Goal: Task Accomplishment & Management: Use online tool/utility

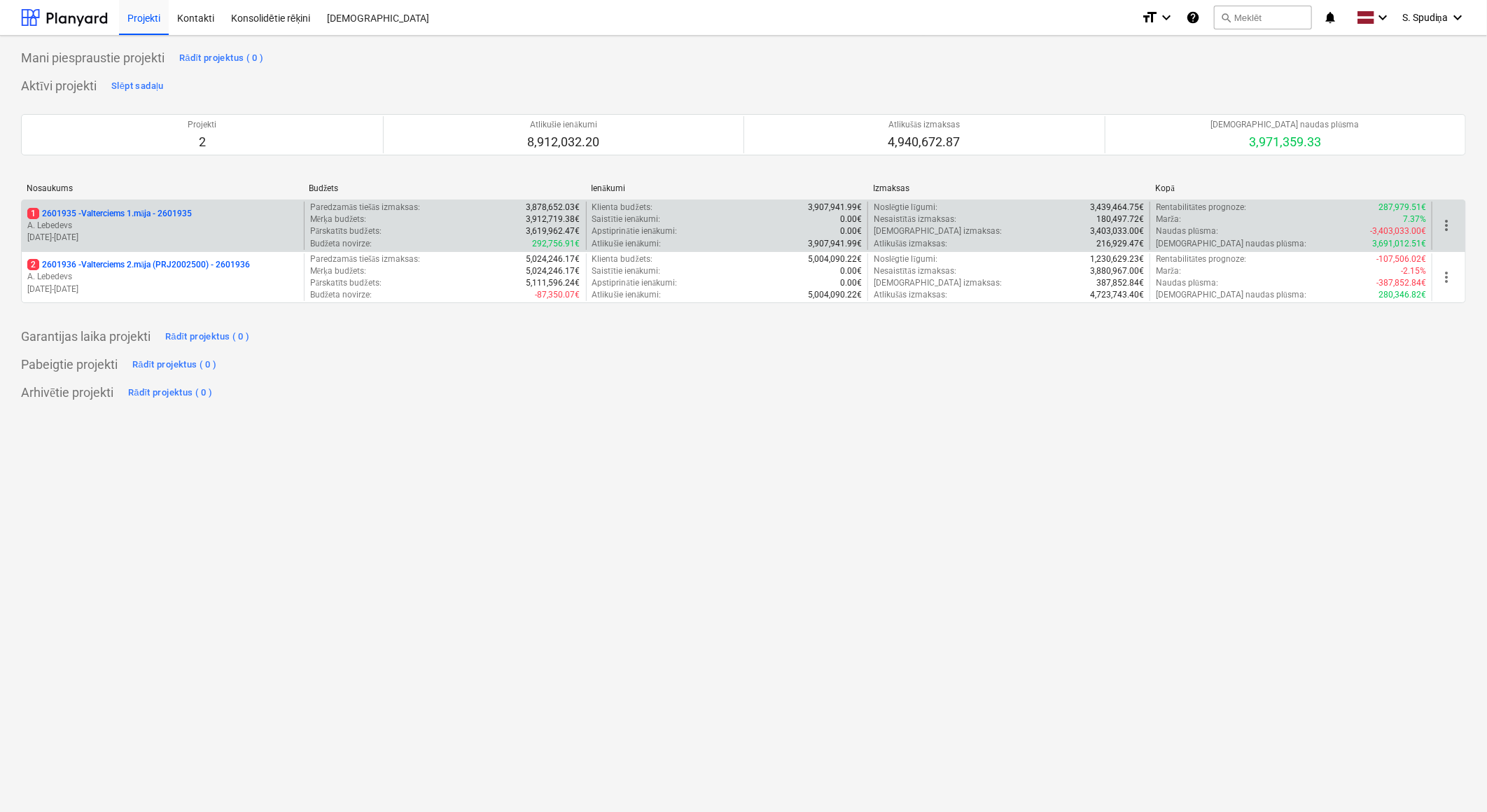
click at [196, 236] on p "[DATE] - [DATE]" at bounding box center [163, 238] width 271 height 12
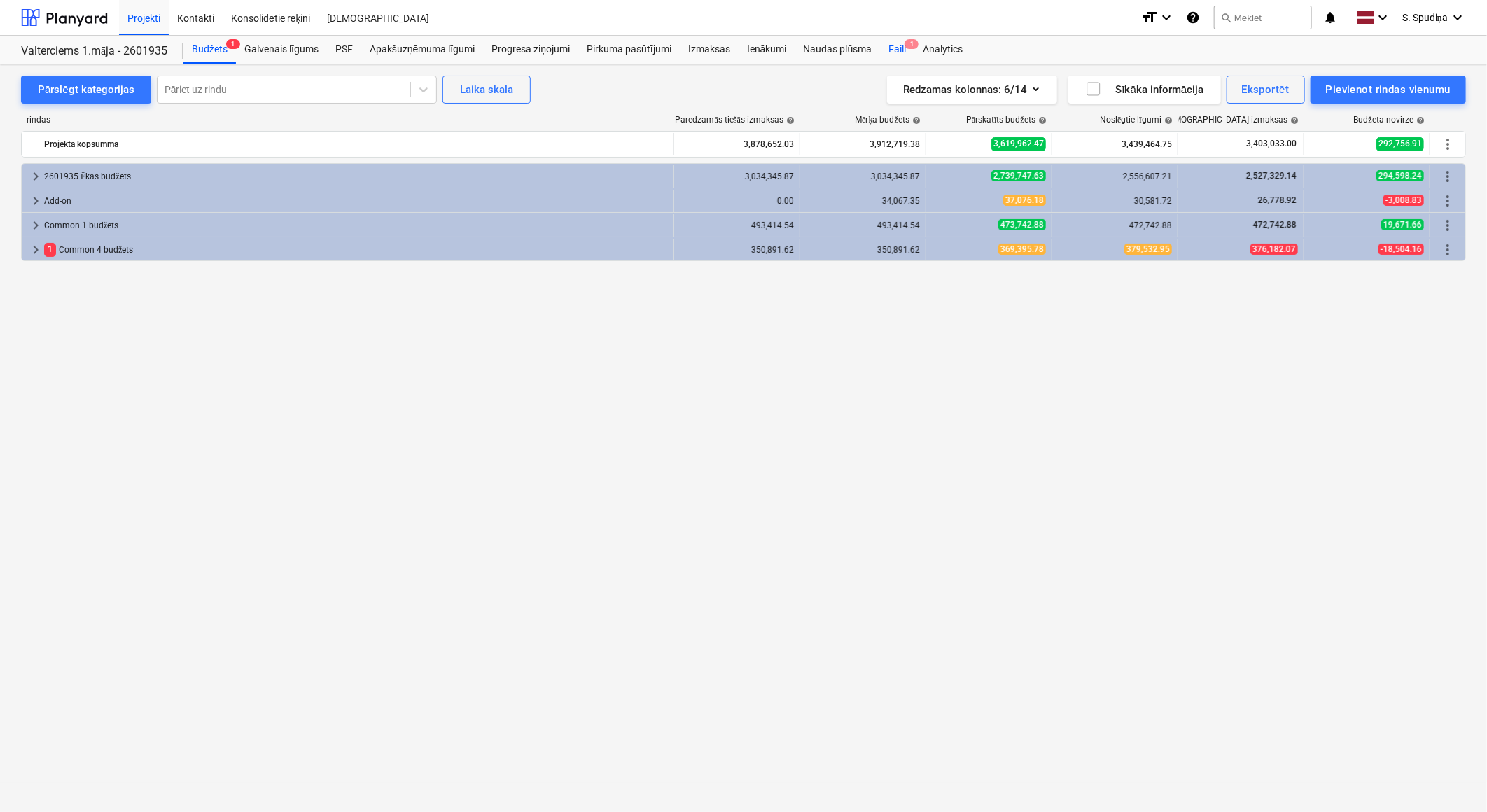
click at [893, 54] on div "Faili 1" at bounding box center [896, 50] width 34 height 28
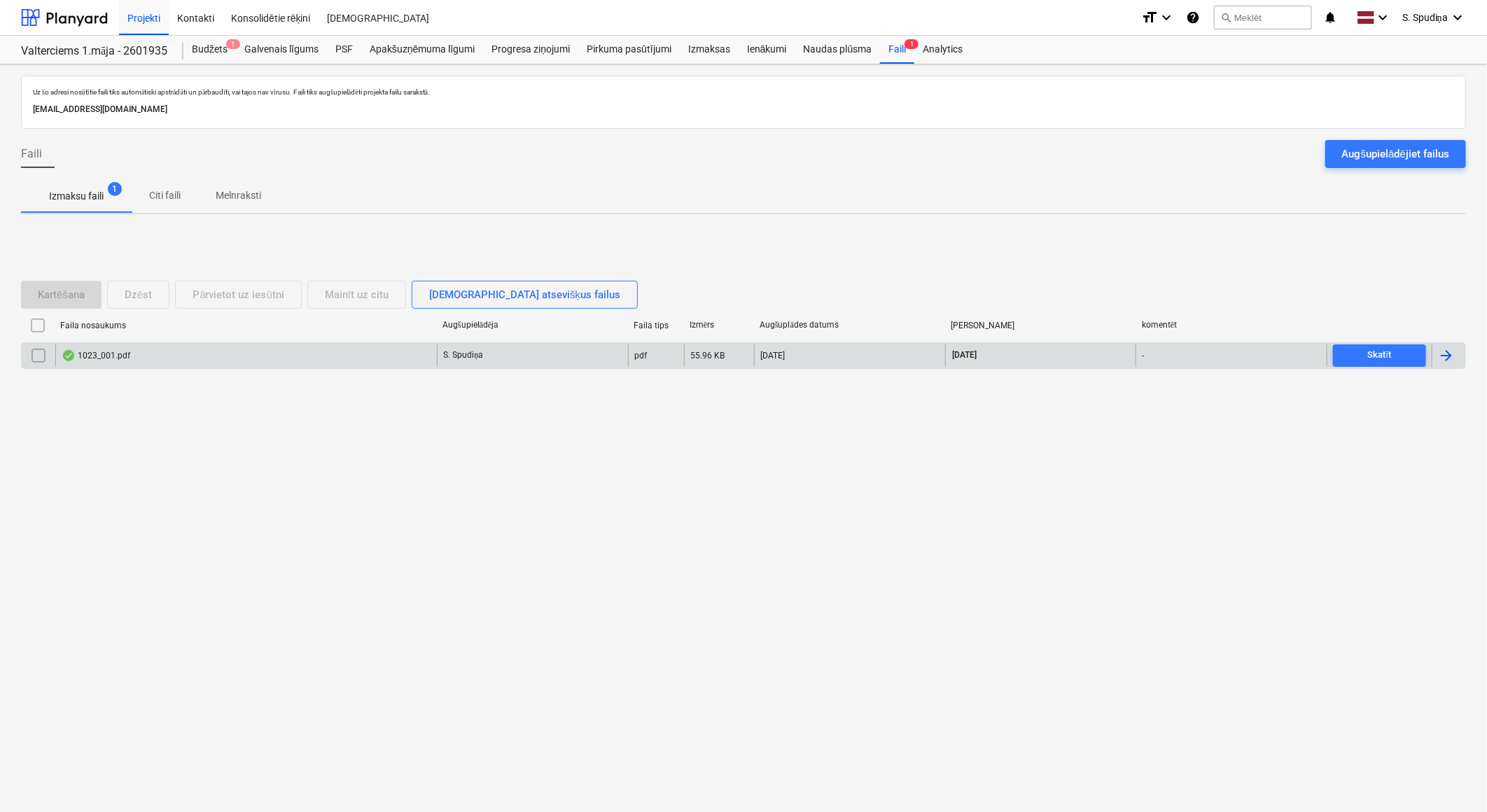
click at [108, 350] on div "1023_001.pdf" at bounding box center [95, 355] width 68 height 11
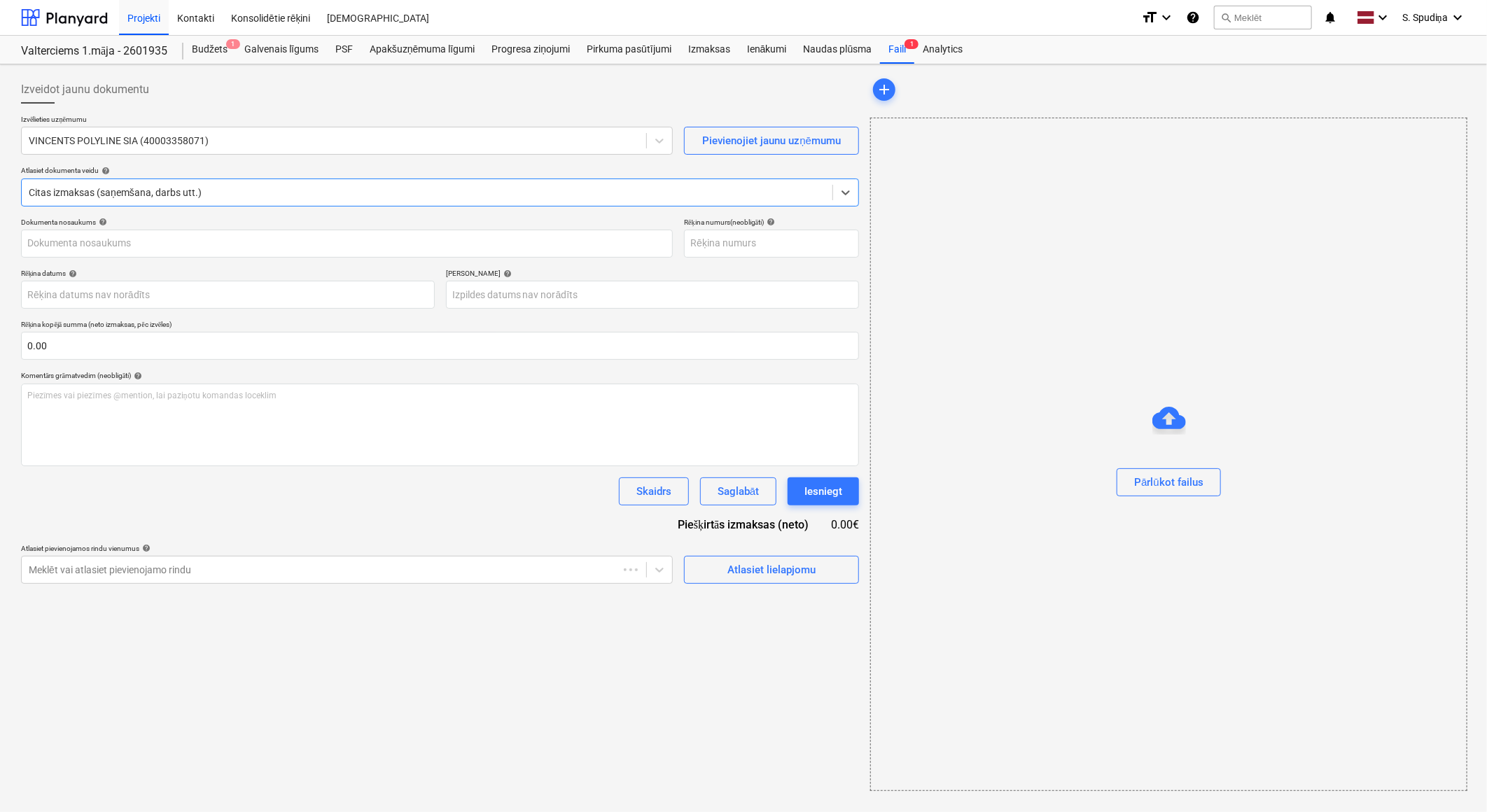
type input "VV 3691"
type input "[DATE]"
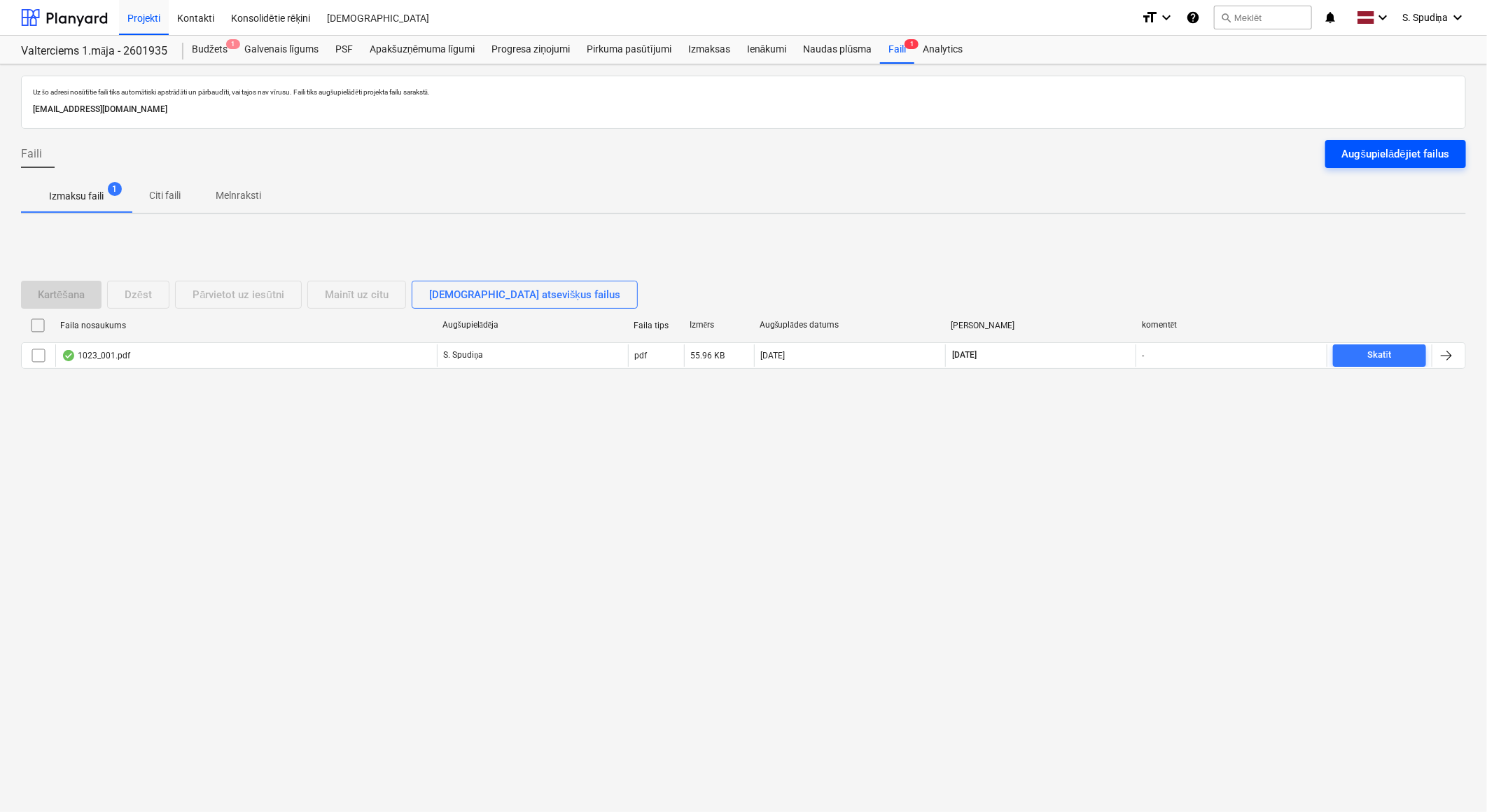
click at [1421, 152] on div "Augšupielādējiet failus" at bounding box center [1395, 154] width 107 height 18
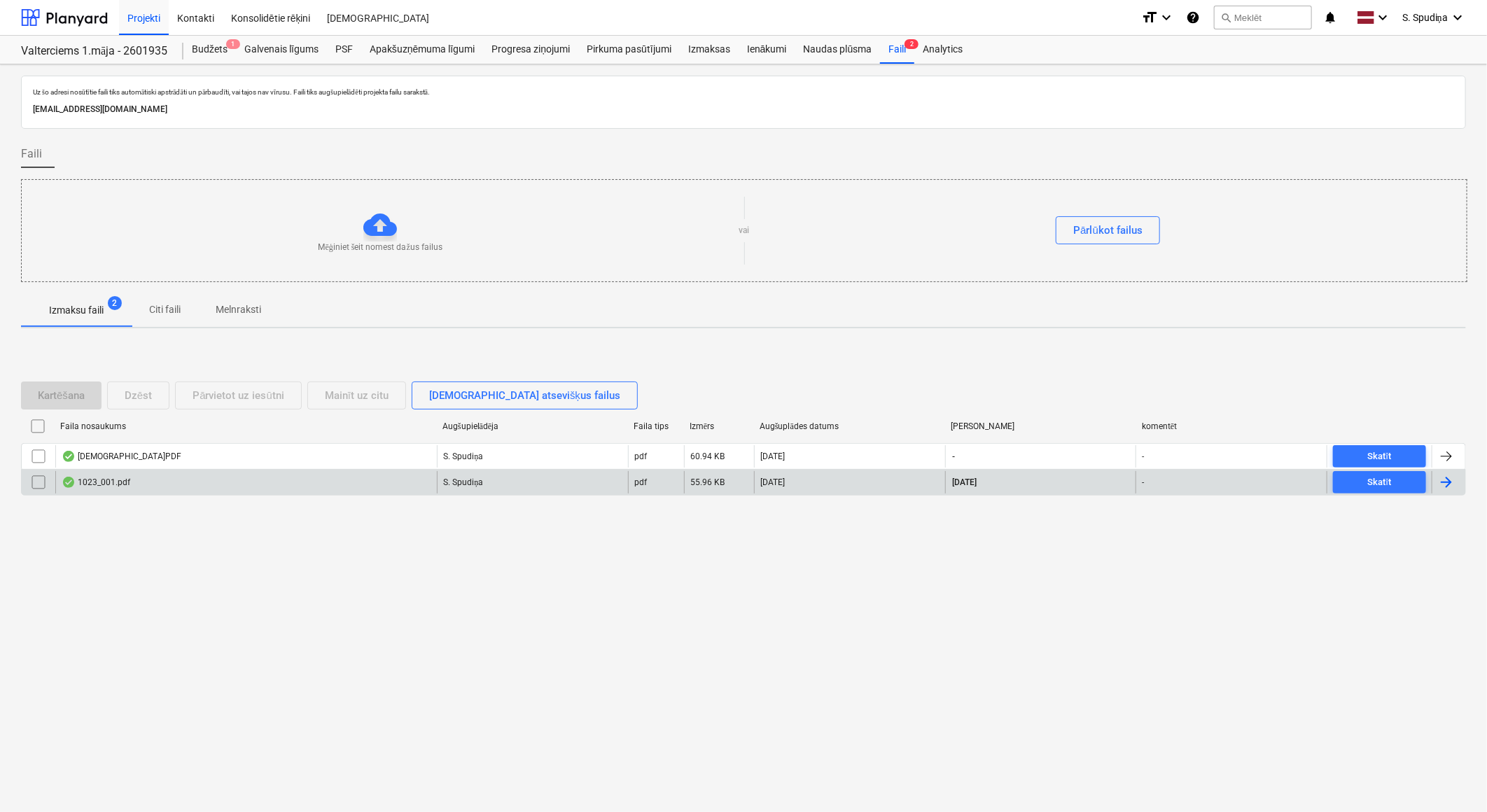
click at [235, 480] on div "1023_001.pdf" at bounding box center [246, 482] width 382 height 23
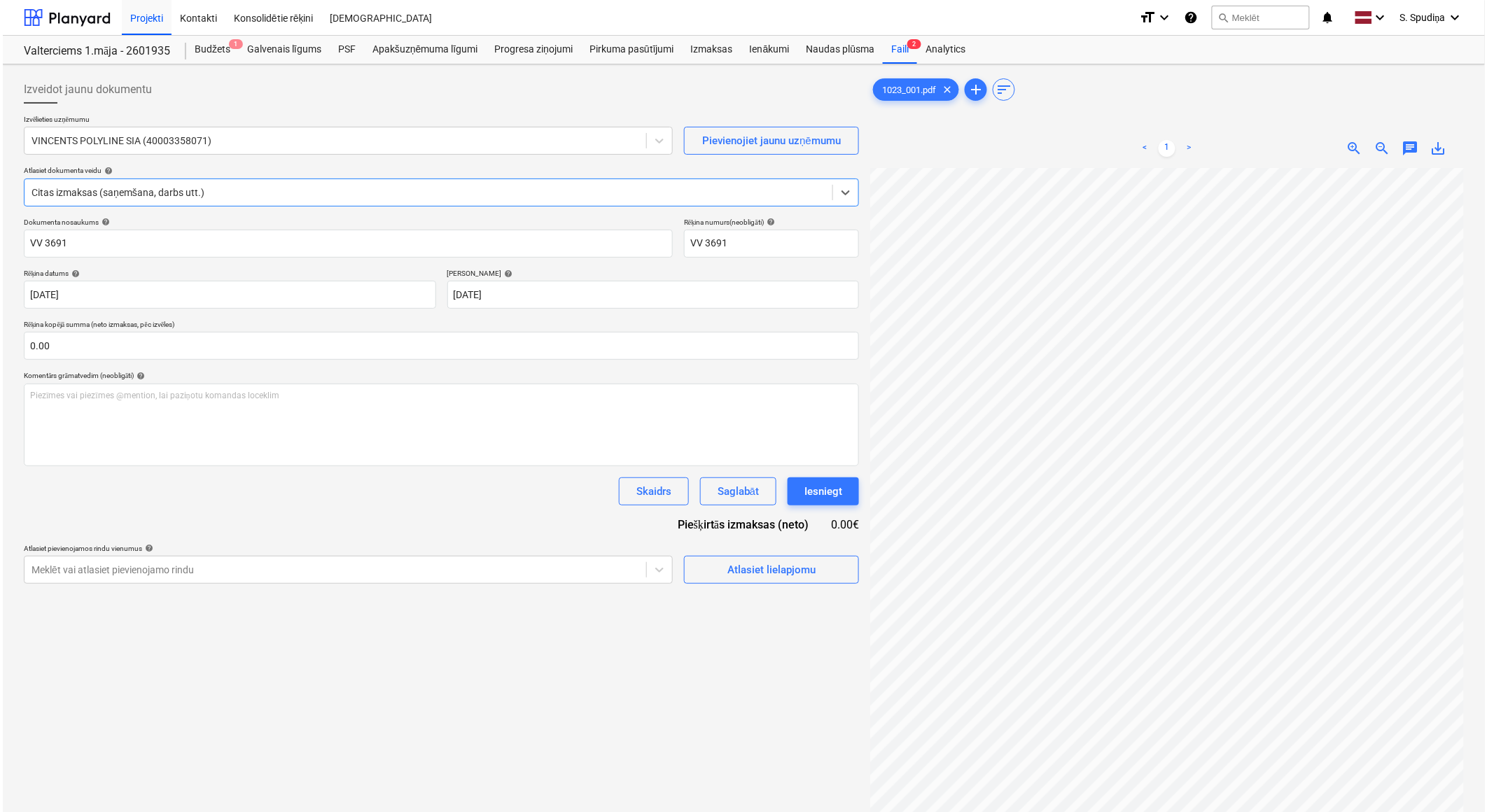
scroll to position [156, 0]
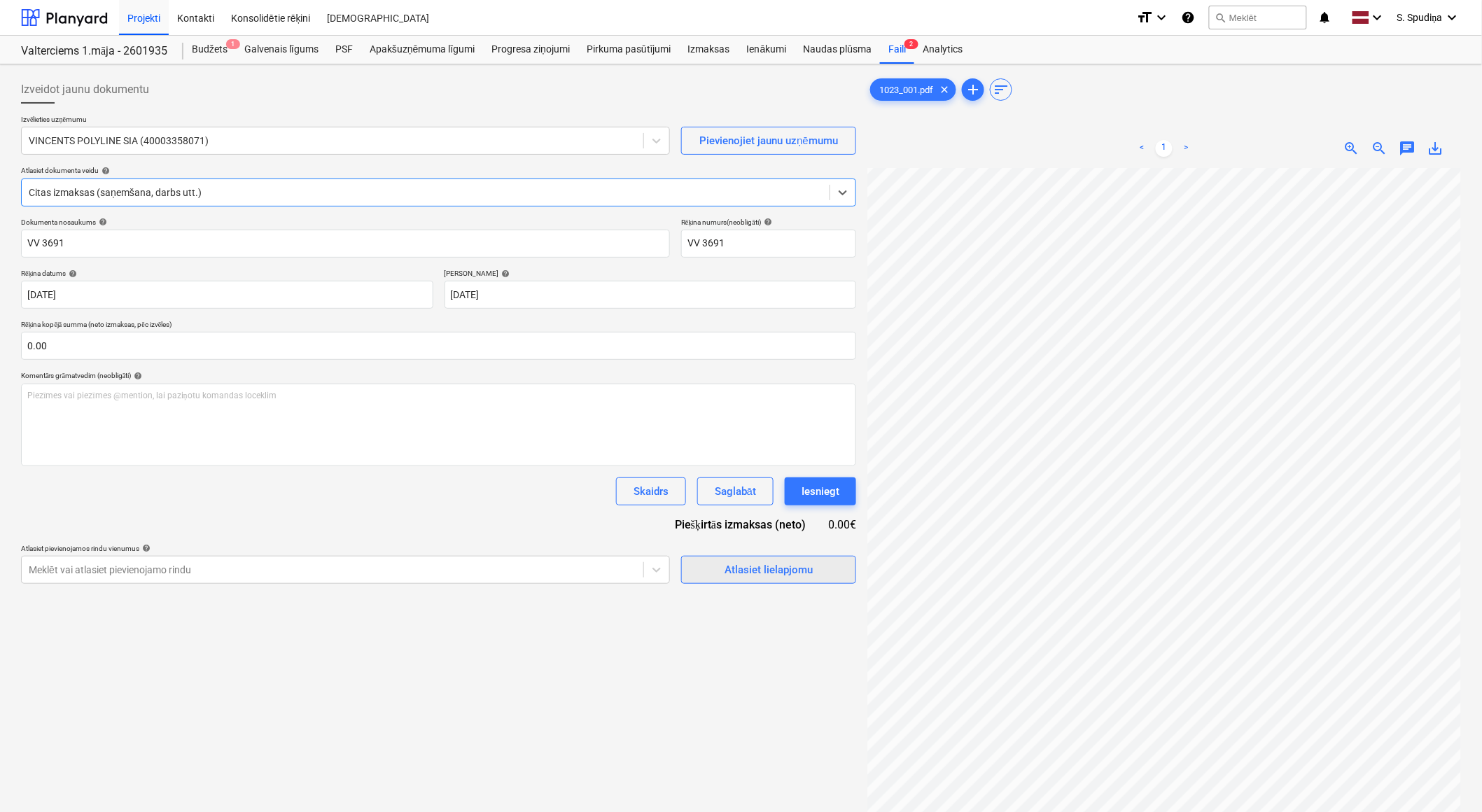
click at [764, 572] on div "Atlasiet lielapjomu" at bounding box center [769, 570] width 88 height 18
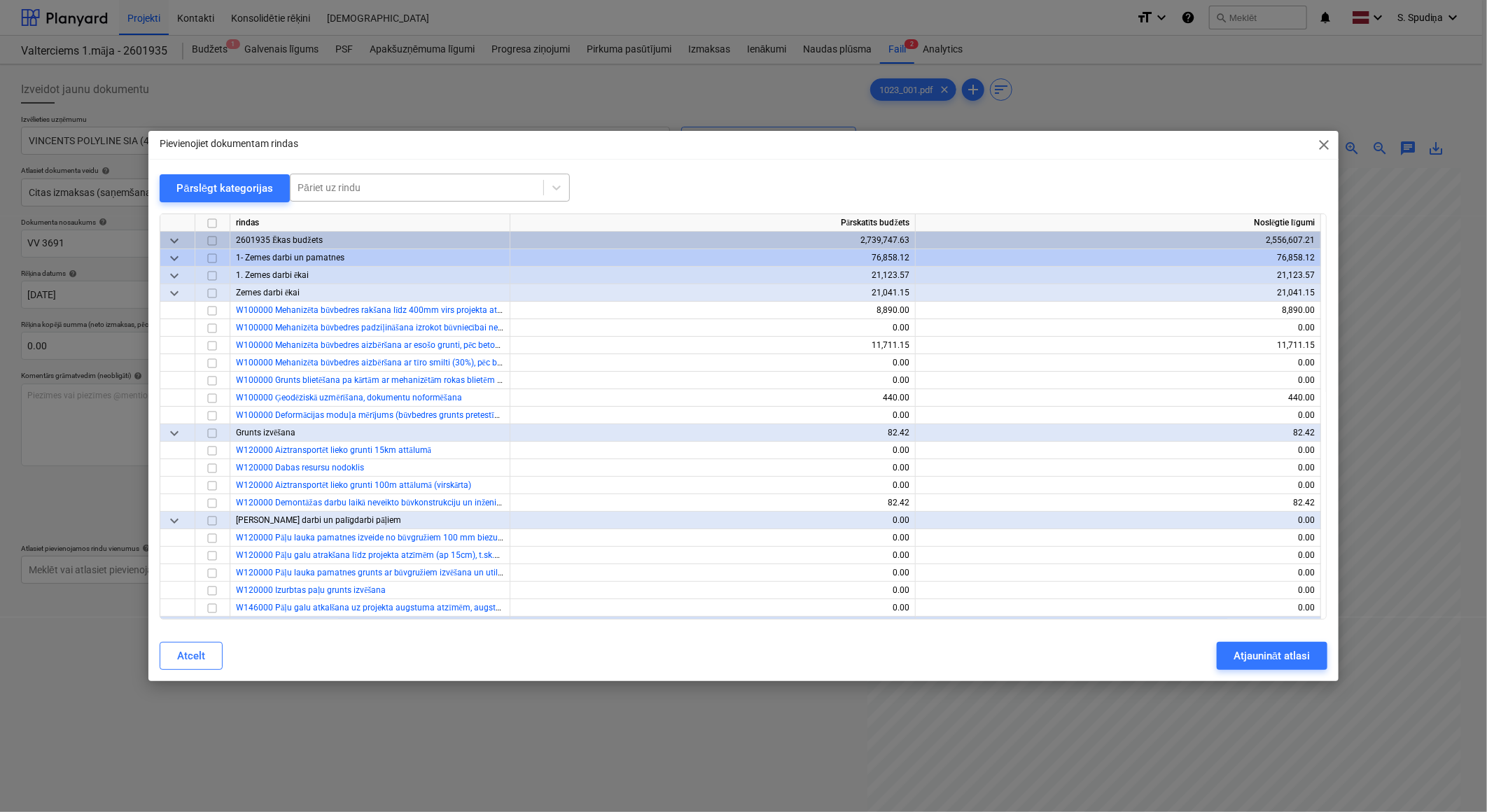
click at [481, 192] on div at bounding box center [417, 187] width 239 height 14
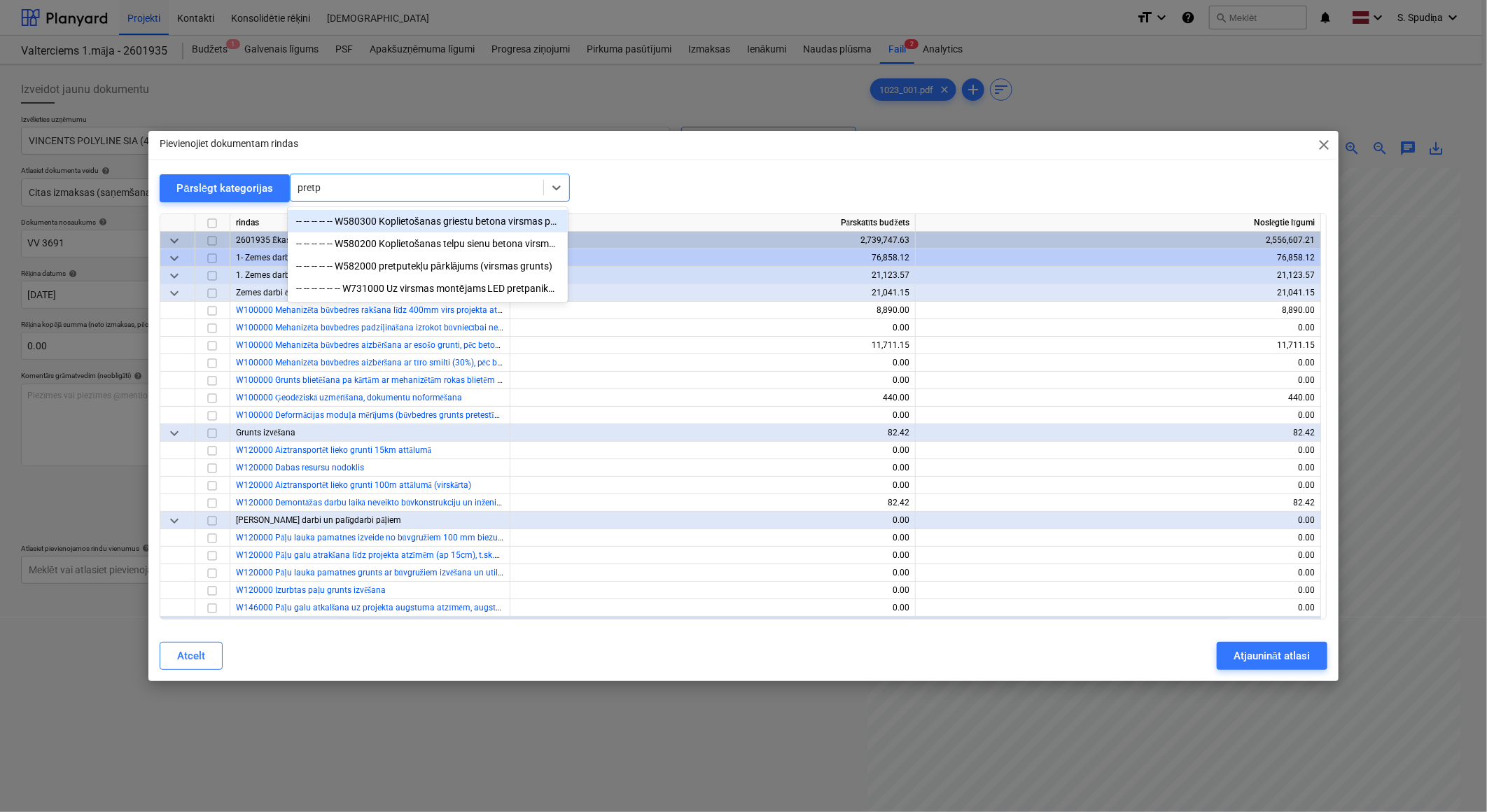
type input "pretpu"
click at [470, 262] on div "-- -- -- -- -- W582000 pretputekļu pārklājums (virsmas grunts)" at bounding box center [428, 266] width 280 height 23
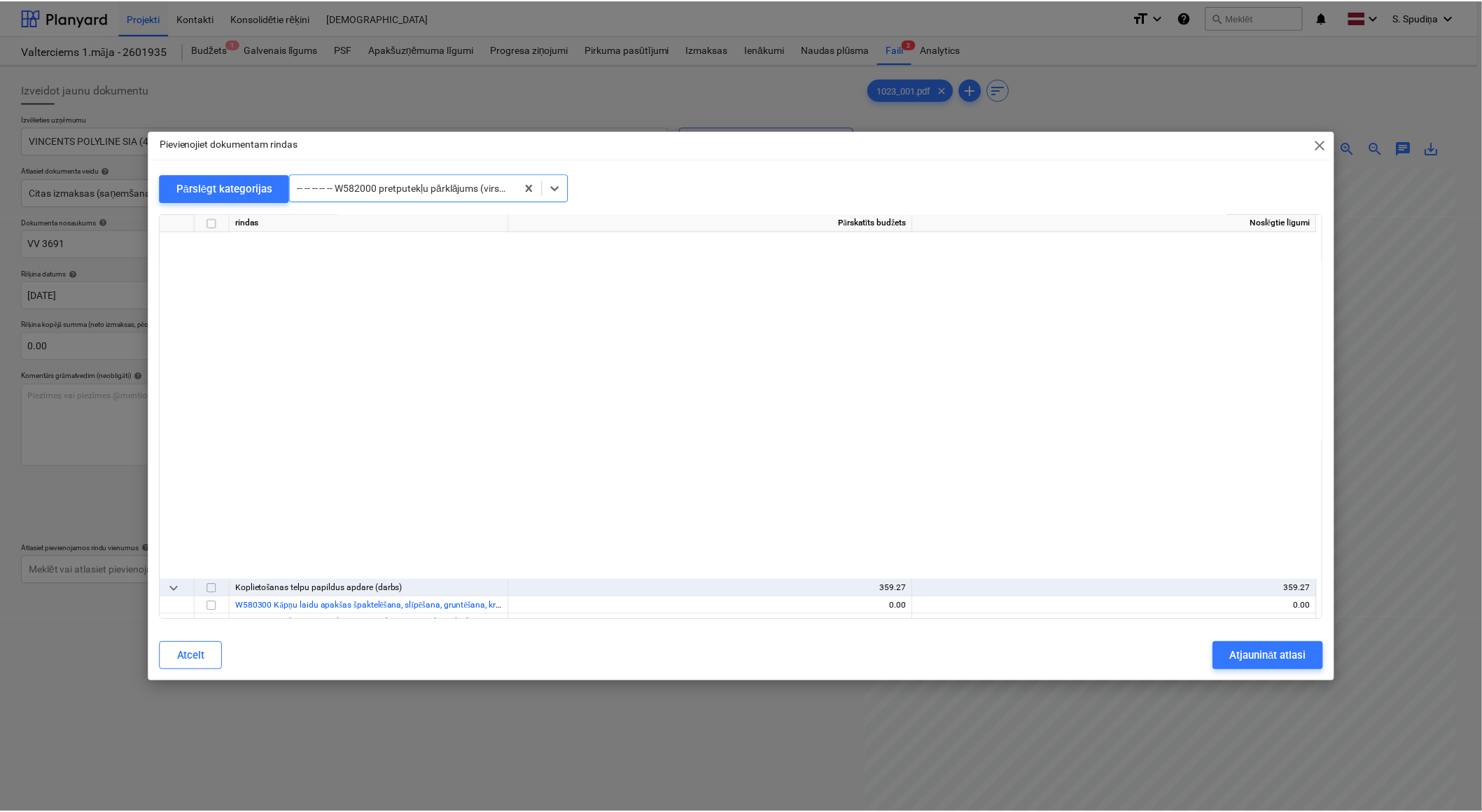
scroll to position [7507, 0]
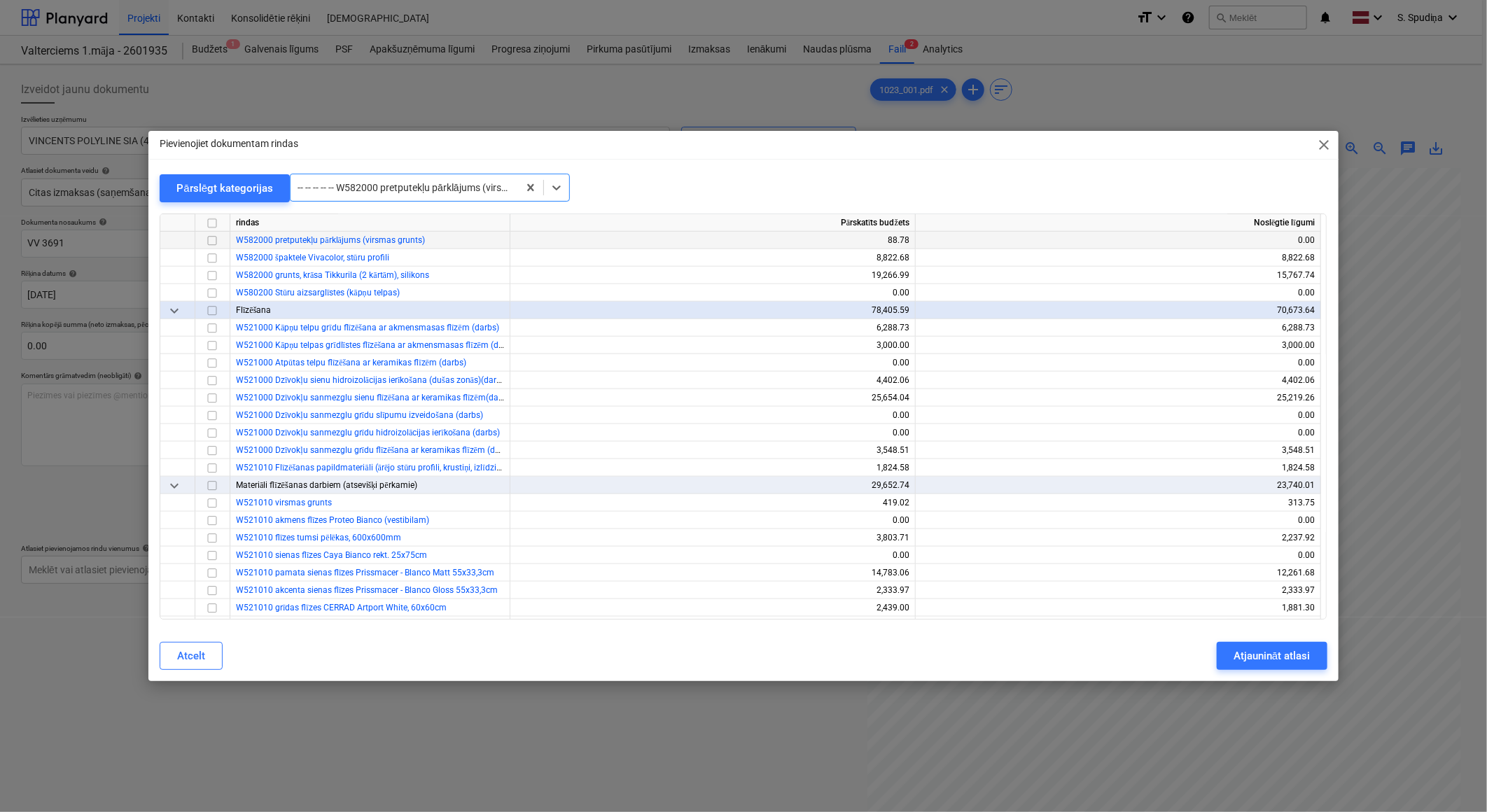
click at [211, 239] on input "checkbox" at bounding box center [212, 241] width 17 height 17
click at [1254, 653] on div "Atjaunināt atlasi" at bounding box center [1271, 655] width 76 height 18
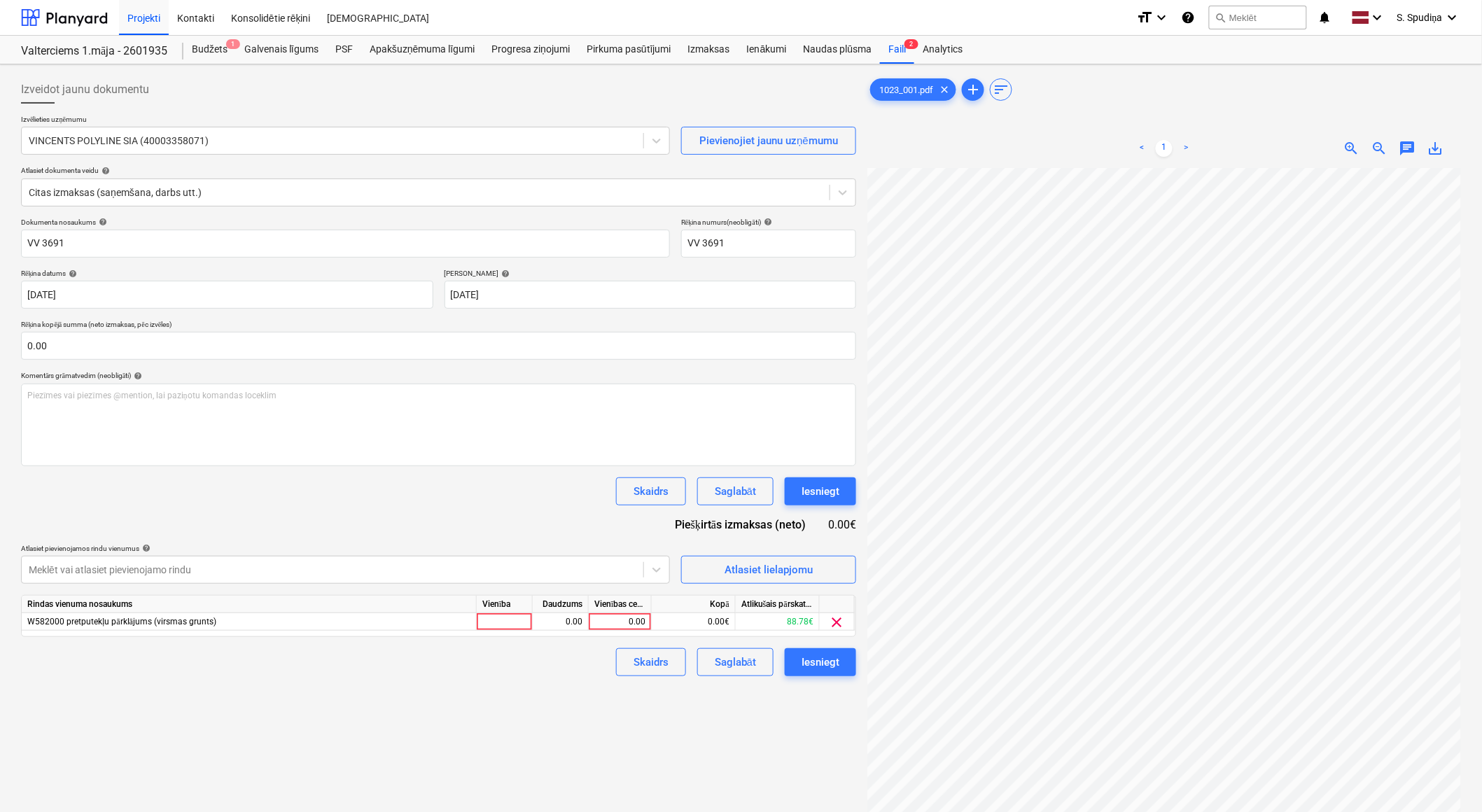
scroll to position [150, 351]
click at [615, 621] on div "0.00" at bounding box center [620, 622] width 51 height 18
type input "85.71"
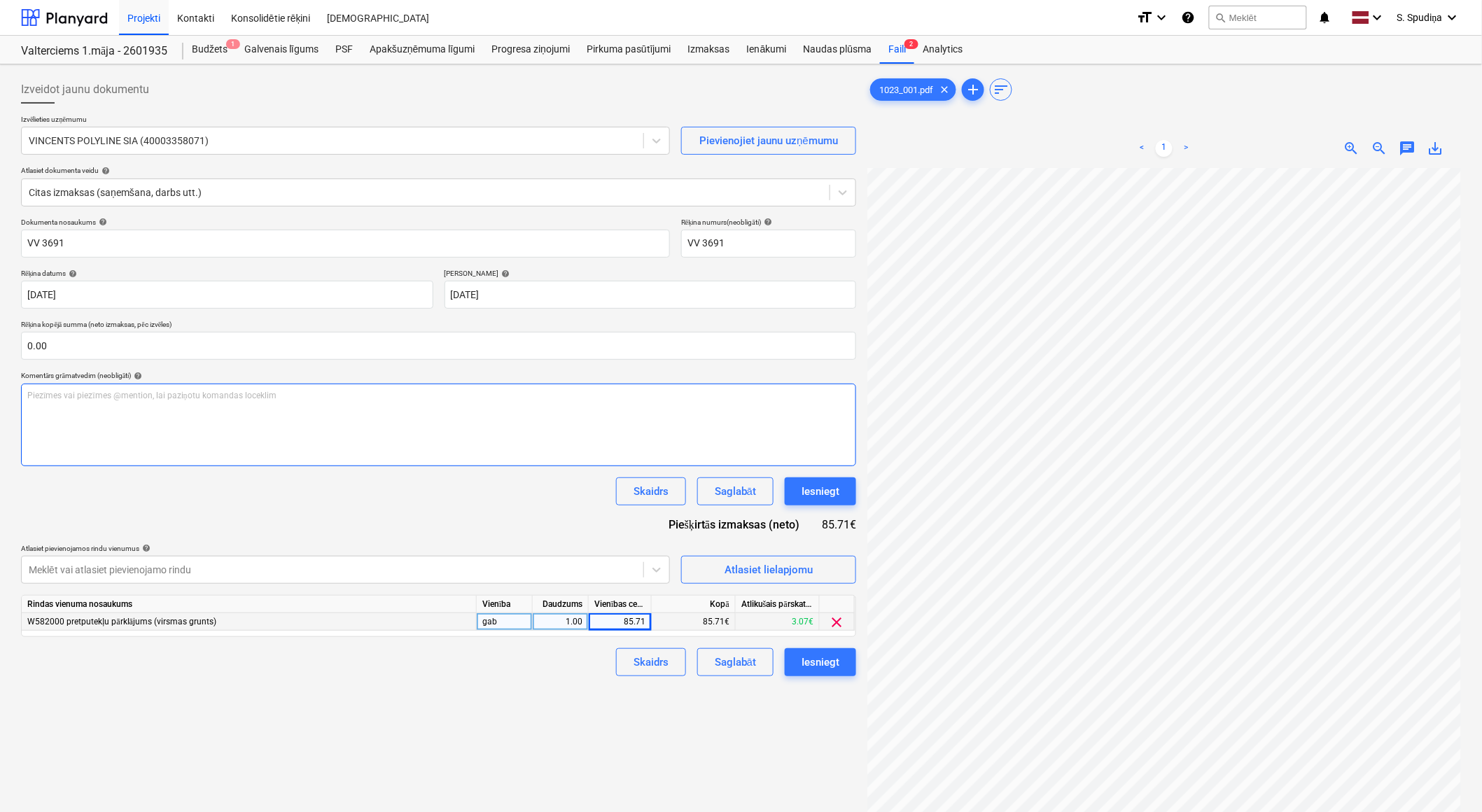
scroll to position [0, 151]
click at [752, 663] on div "Saglabāt" at bounding box center [735, 662] width 41 height 18
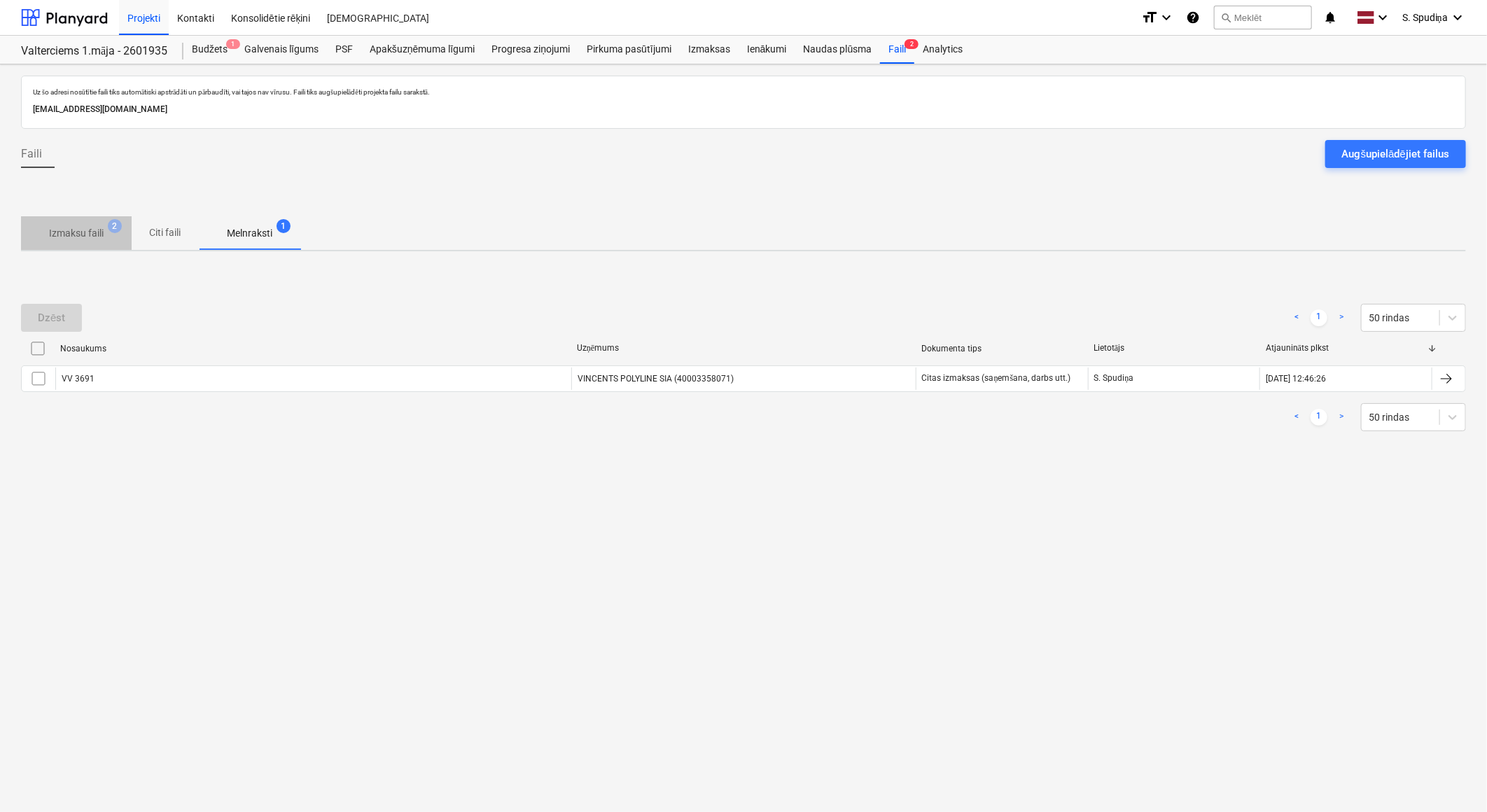
click at [82, 247] on button "Izmaksu faili 2" at bounding box center [76, 233] width 110 height 33
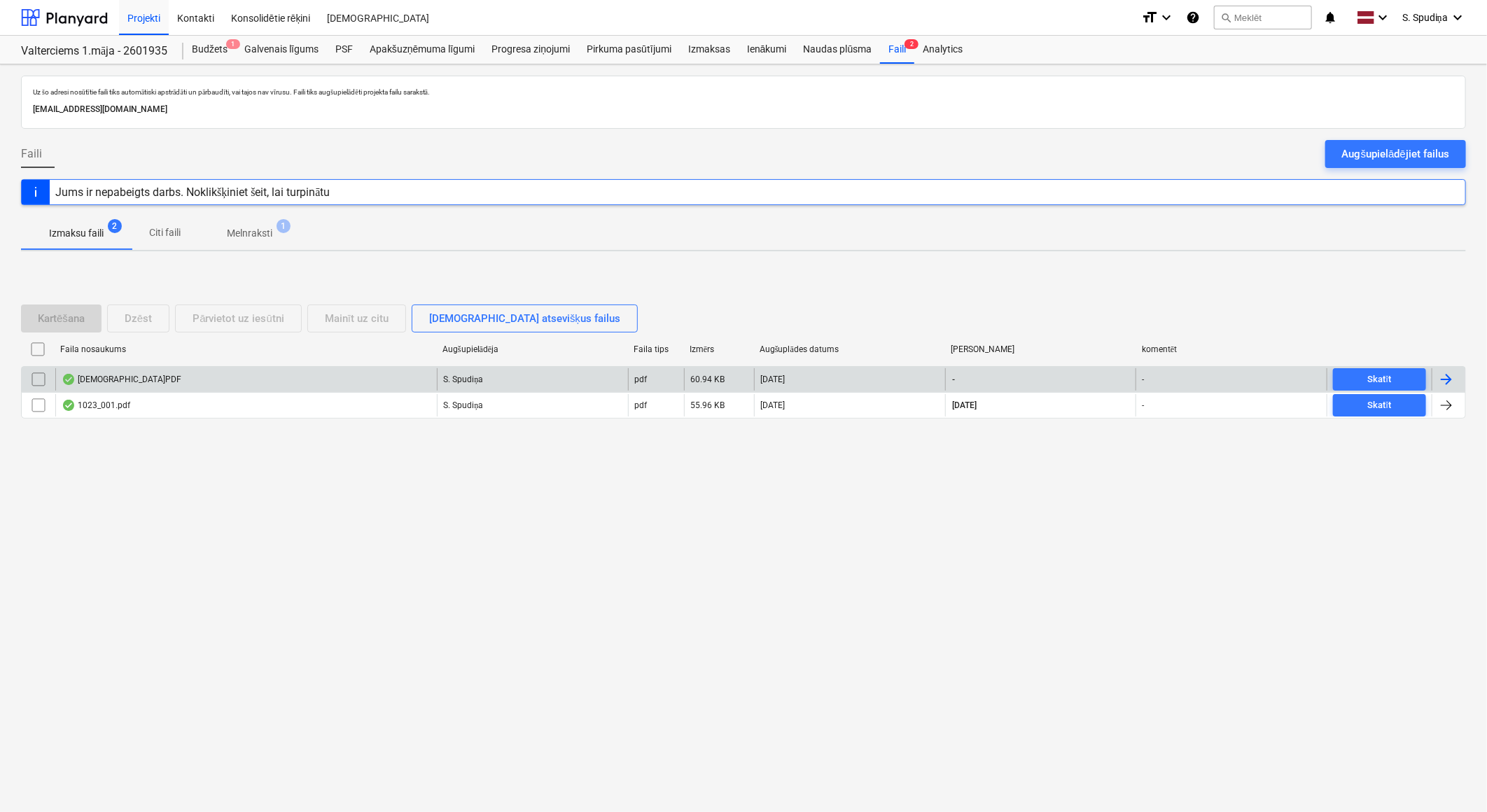
click at [130, 380] on div "[DEMOGRAPHIC_DATA]PDF" at bounding box center [121, 379] width 120 height 11
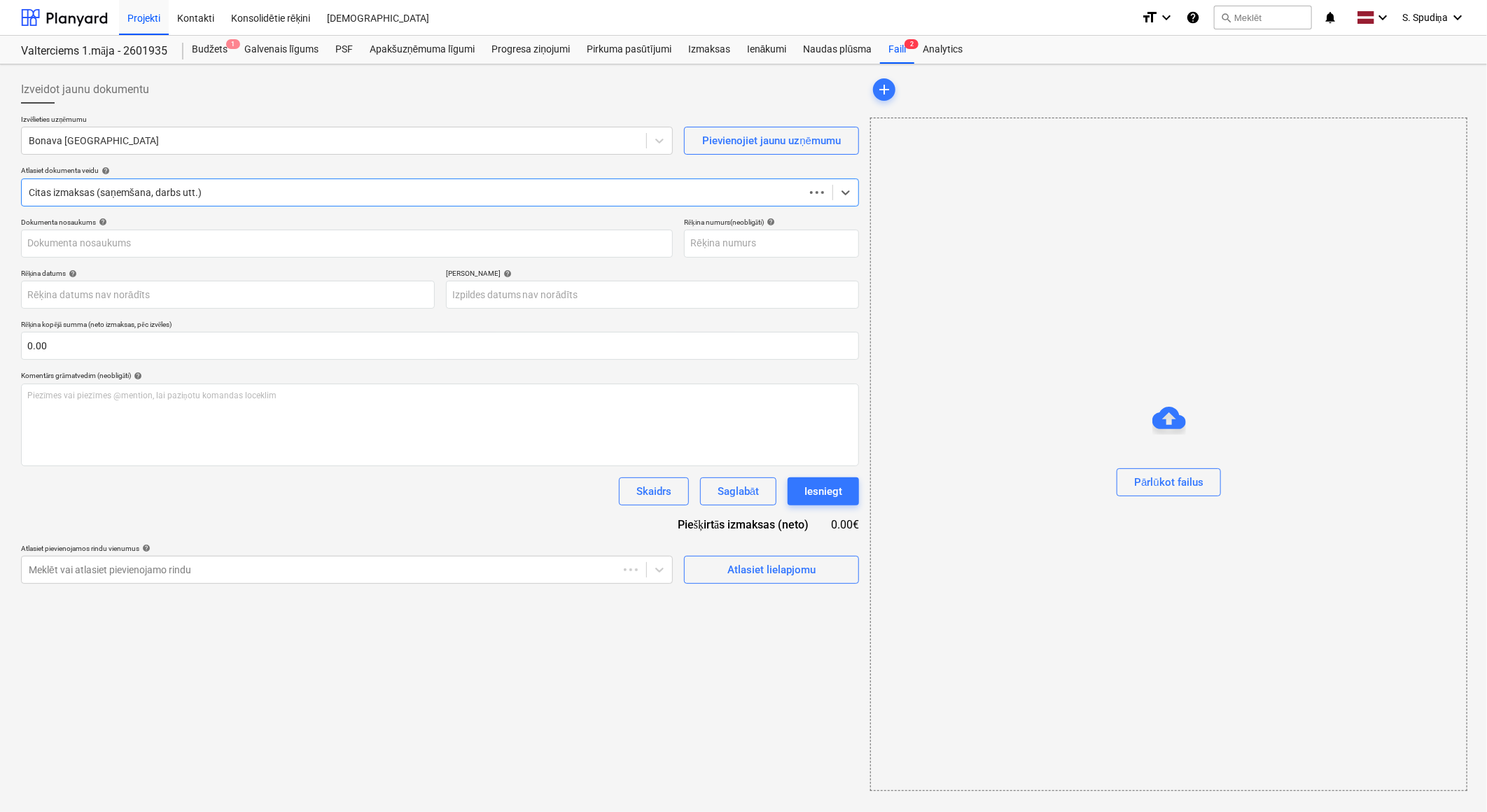
type input "[DEMOGRAPHIC_DATA]PDF"
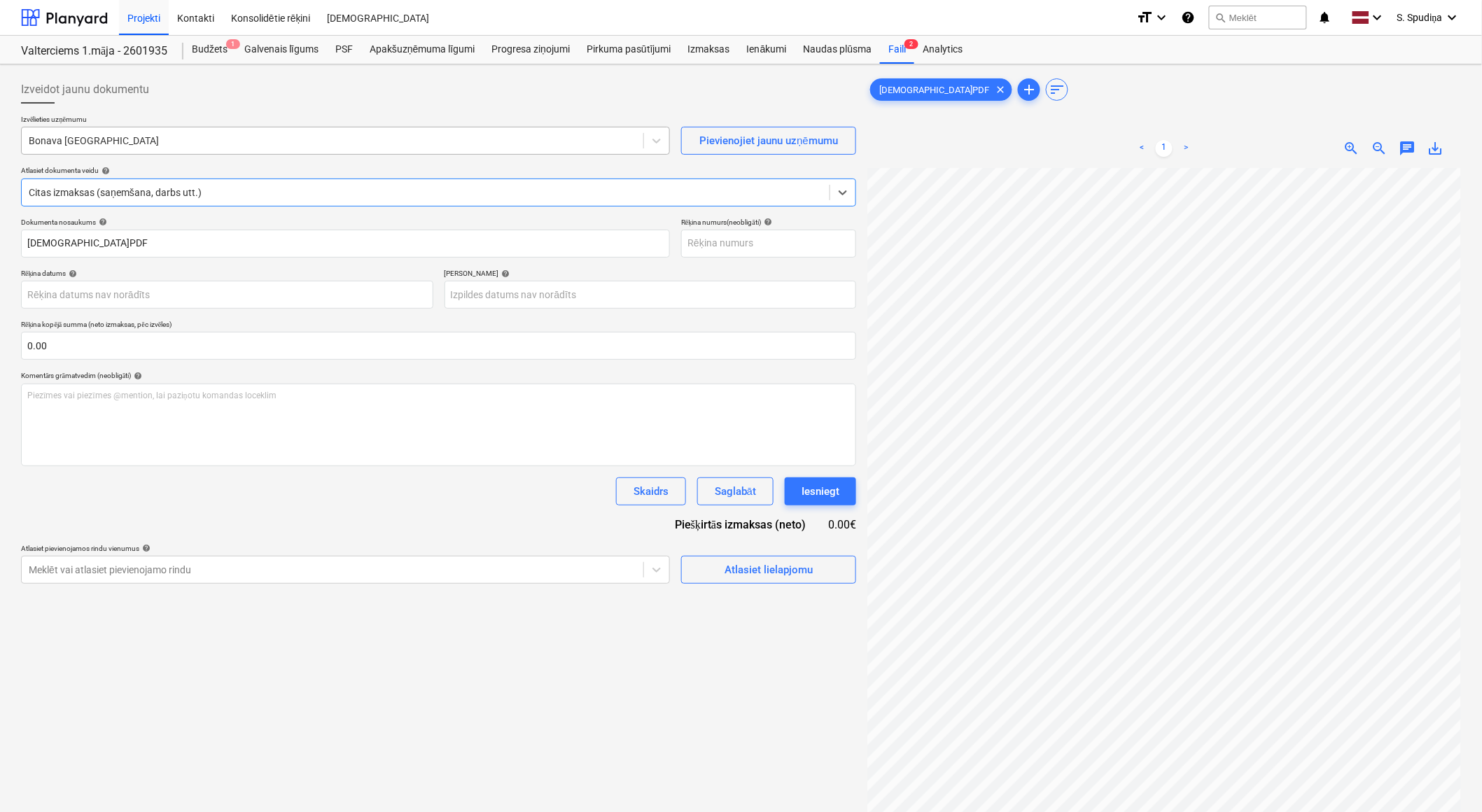
click at [122, 144] on div at bounding box center [333, 141] width 608 height 14
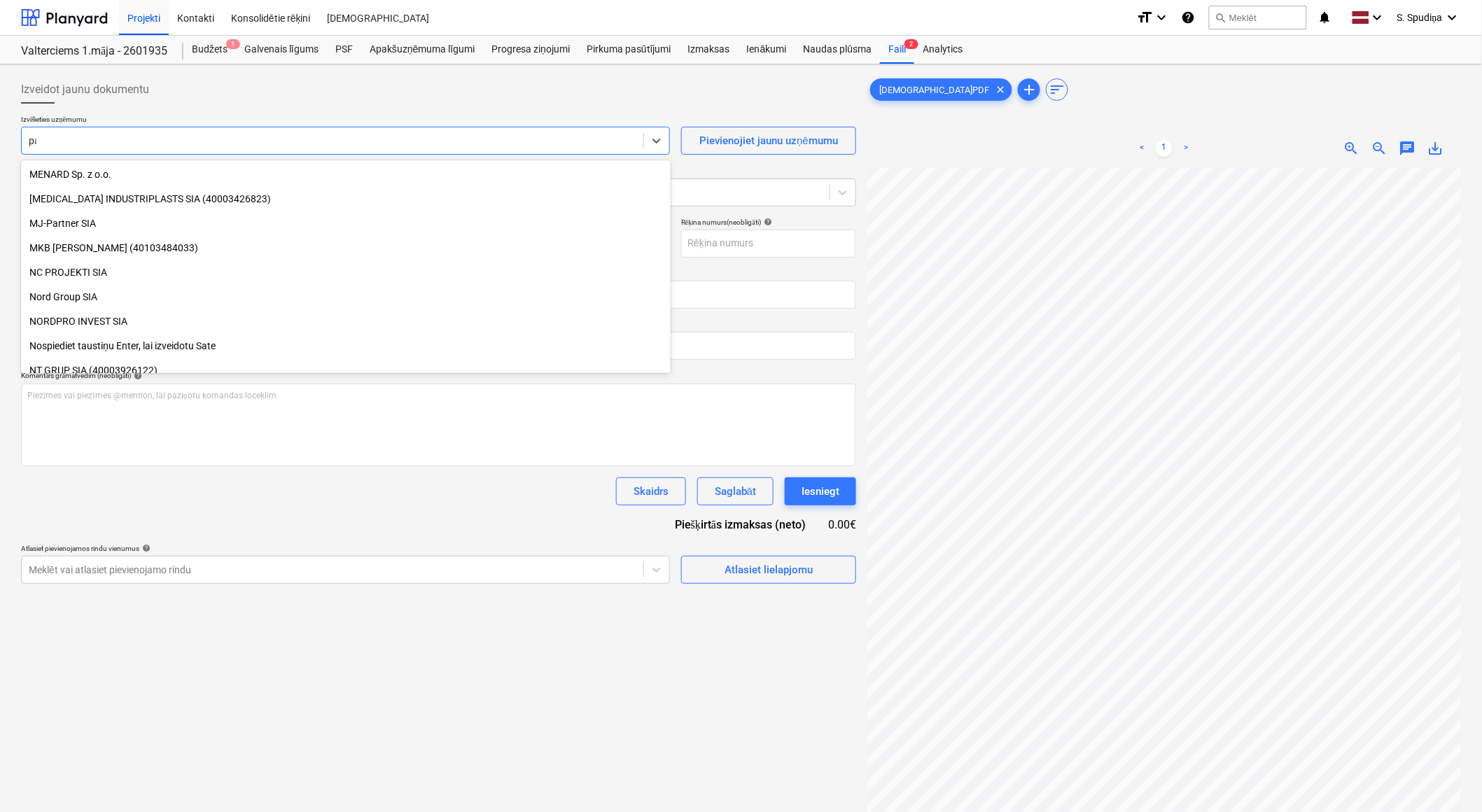
scroll to position [452, 0]
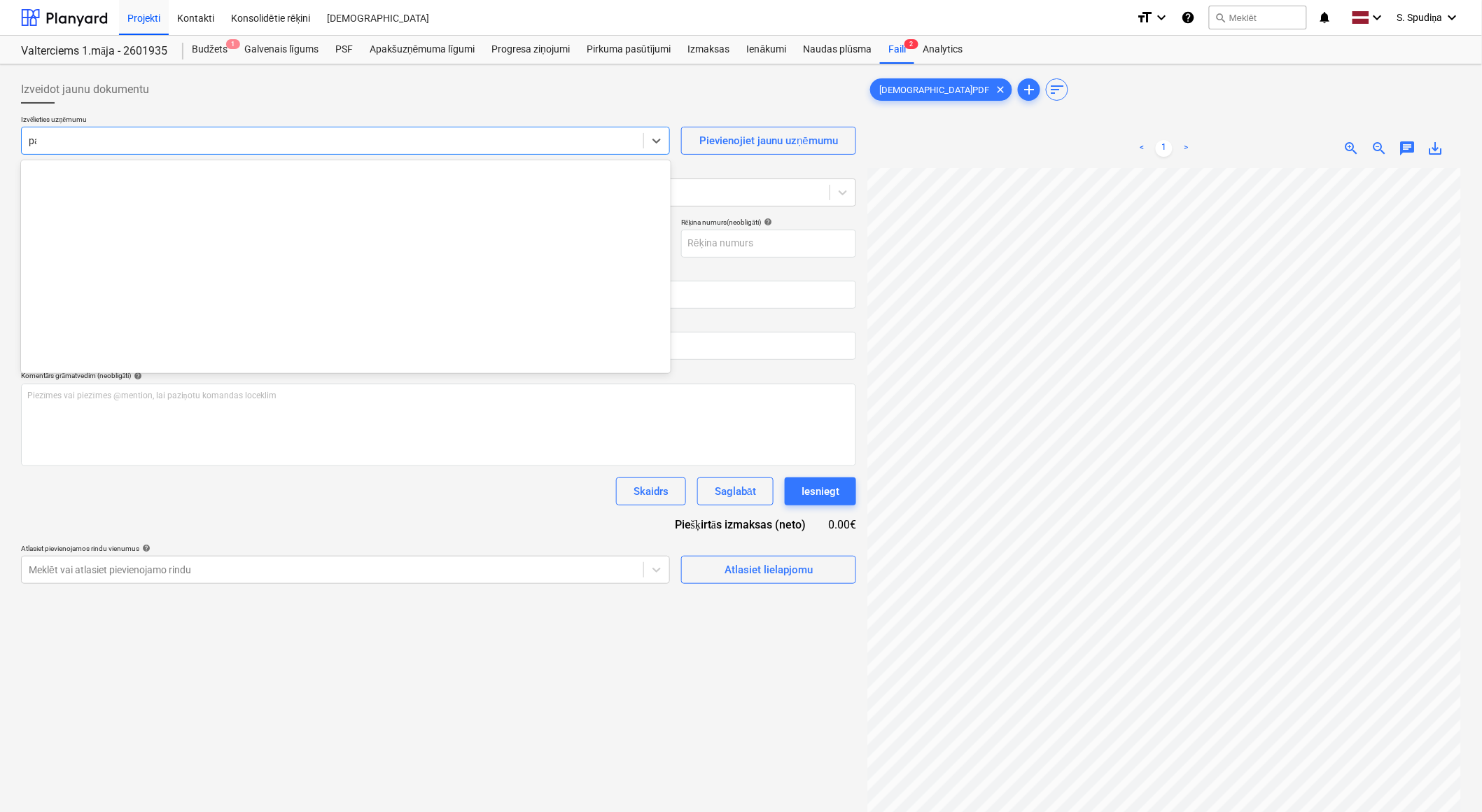
type input "paa"
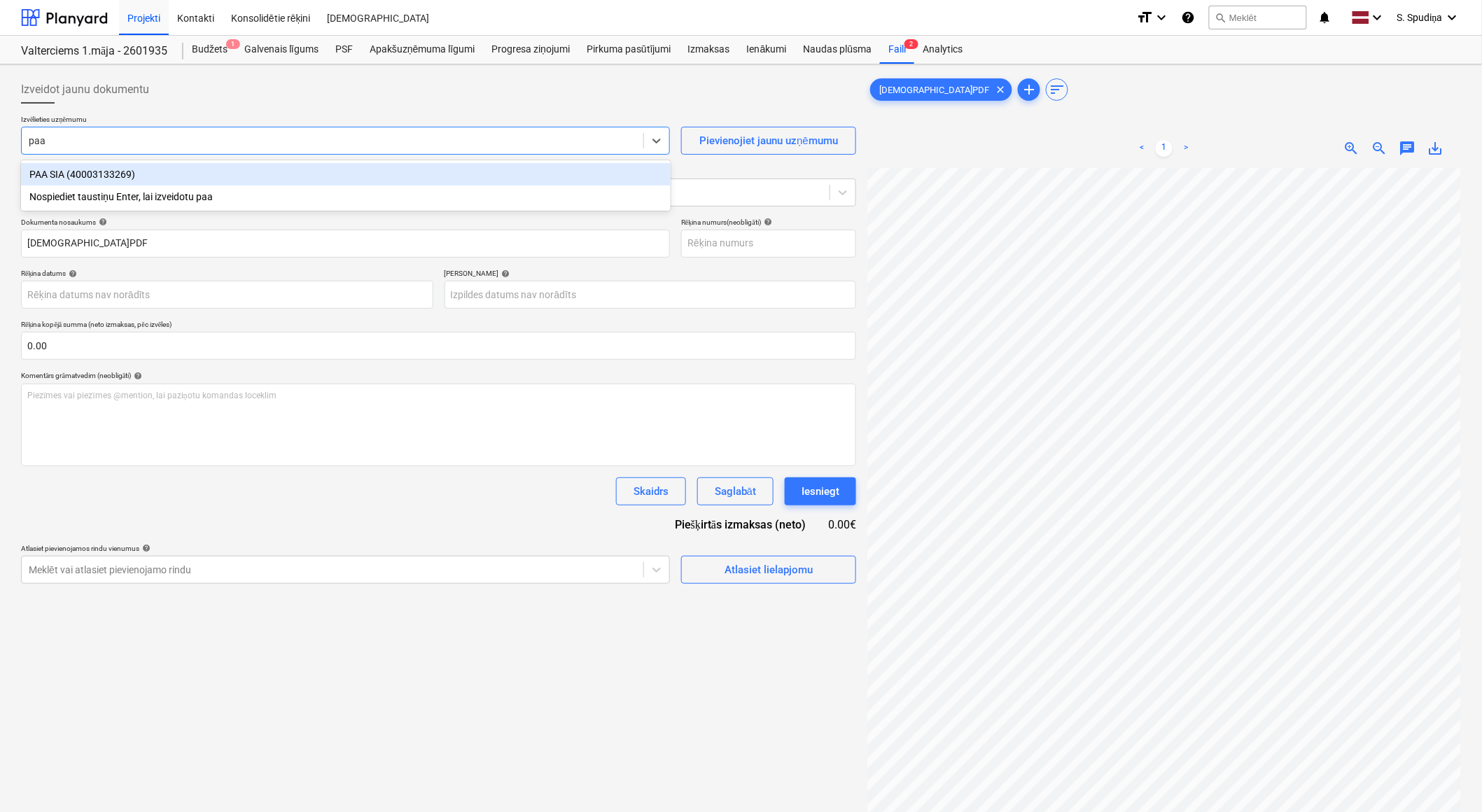
click at [128, 183] on div "PAA SIA (40003133269)" at bounding box center [346, 174] width 650 height 23
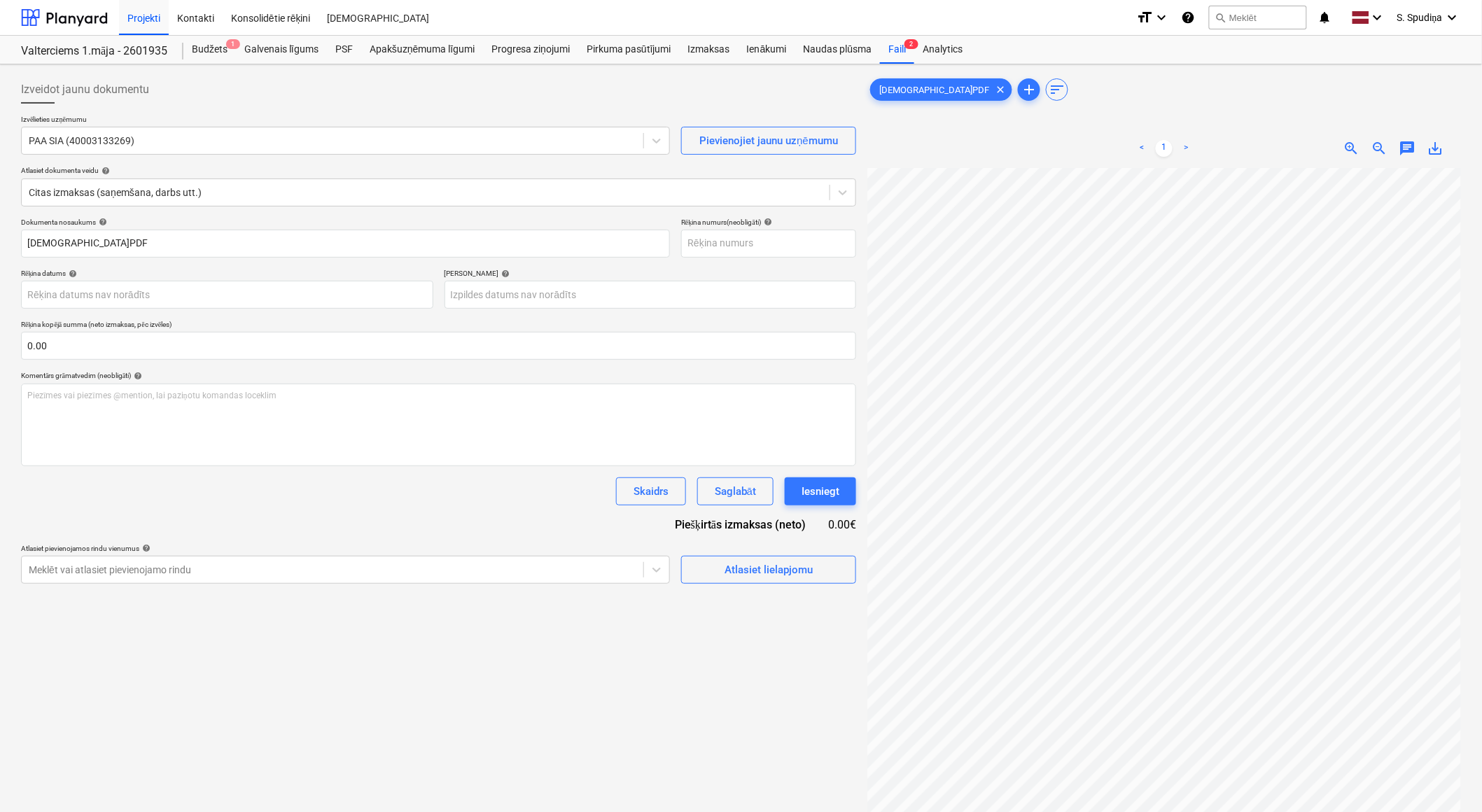
scroll to position [94, 52]
click at [790, 471] on div "Izveidot jaunu dokumentu Izvēlieties uzņēmumu PAA SIA (40003133269) Pievienojie…" at bounding box center [741, 508] width 1451 height 876
drag, startPoint x: 19, startPoint y: 254, endPoint x: -4, endPoint y: 260, distance: 23.8
click at [0, 260] on html "Projekti Kontakti Konsolidētie rēķini Iesūtne format_size keyboard_arrow_down h…" at bounding box center [741, 406] width 1482 height 812
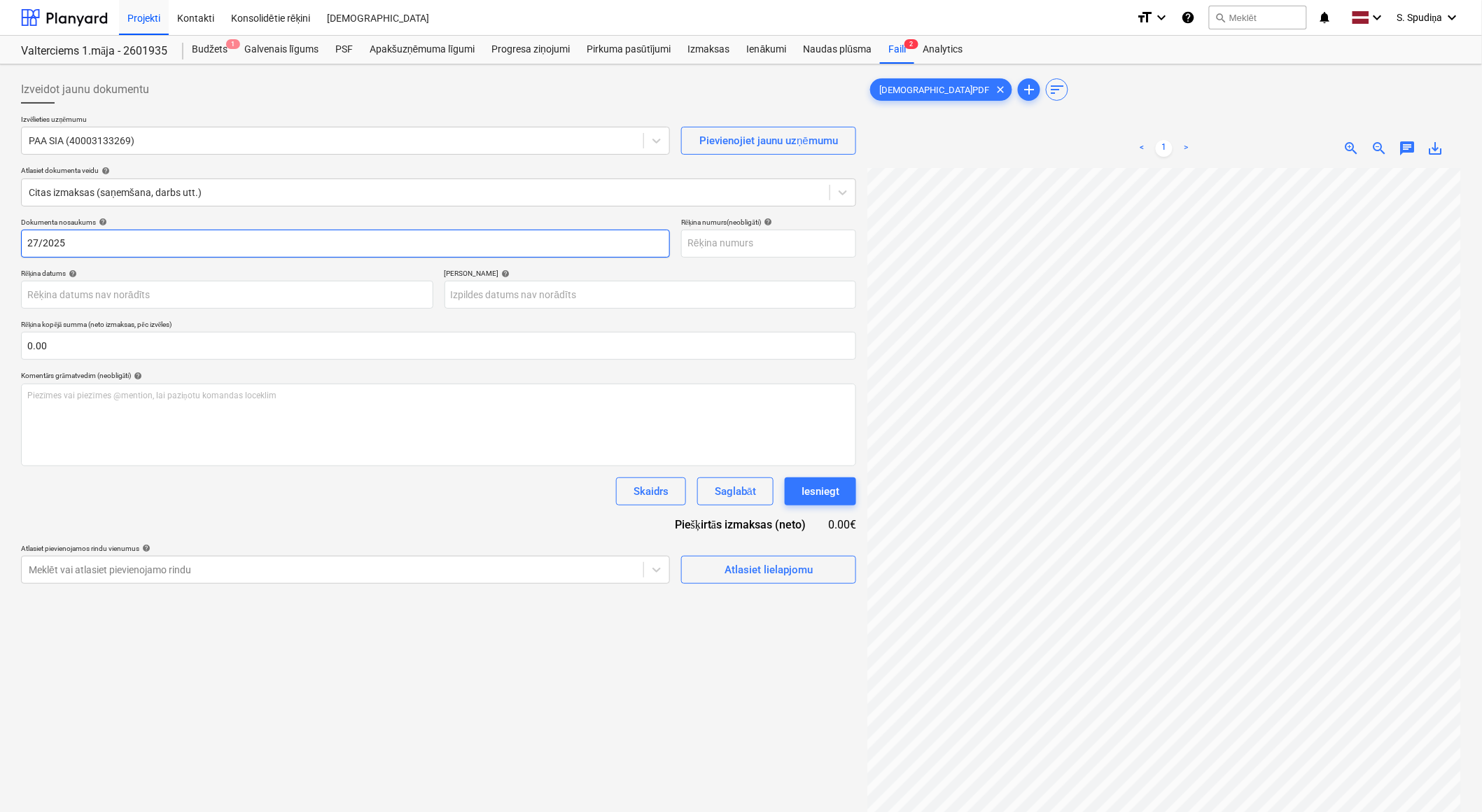
drag, startPoint x: 123, startPoint y: 242, endPoint x: -4, endPoint y: 242, distance: 127.0
click at [0, 242] on html "Projekti Kontakti Konsolidētie rēķini Iesūtne format_size keyboard_arrow_down h…" at bounding box center [741, 406] width 1482 height 812
type input "27/2025"
click at [723, 242] on input "text" at bounding box center [769, 243] width 175 height 28
paste input "27/2025"
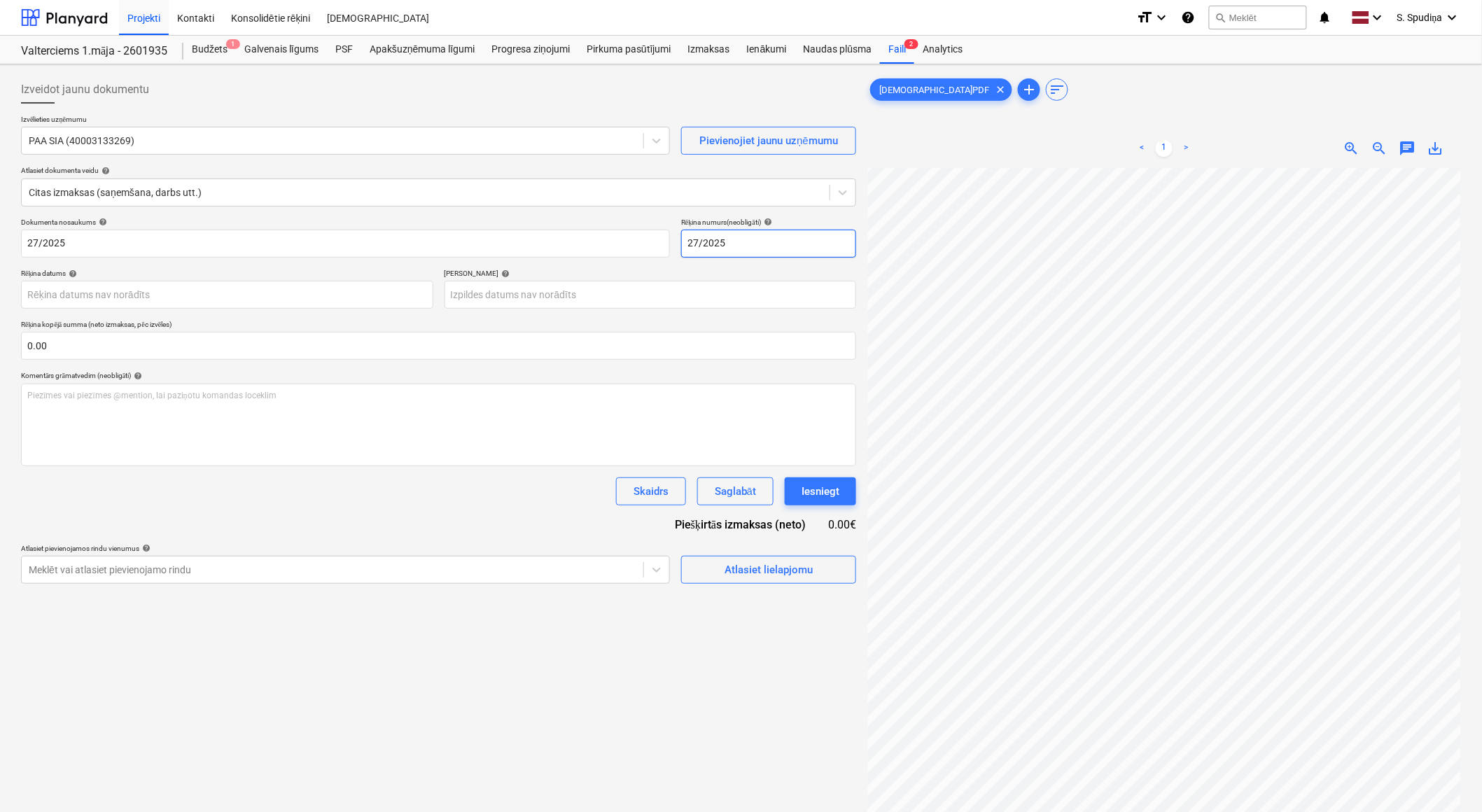
type input "27/2025"
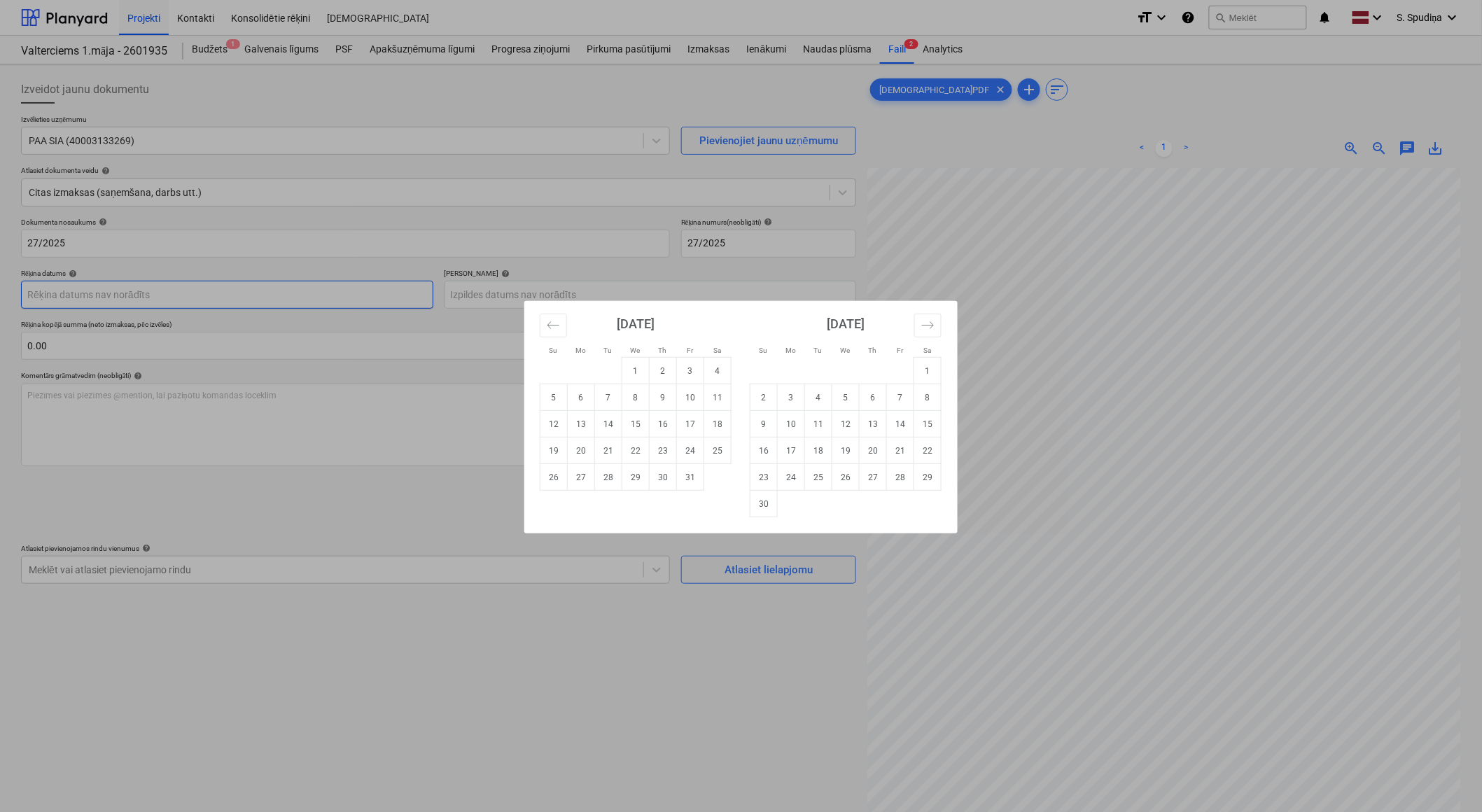
click at [186, 298] on body "Projekti Kontakti Konsolidētie rēķini Iesūtne format_size keyboard_arrow_down h…" at bounding box center [741, 406] width 1482 height 812
click at [555, 330] on icon "Move backward to switch to the previous month." at bounding box center [553, 325] width 13 height 13
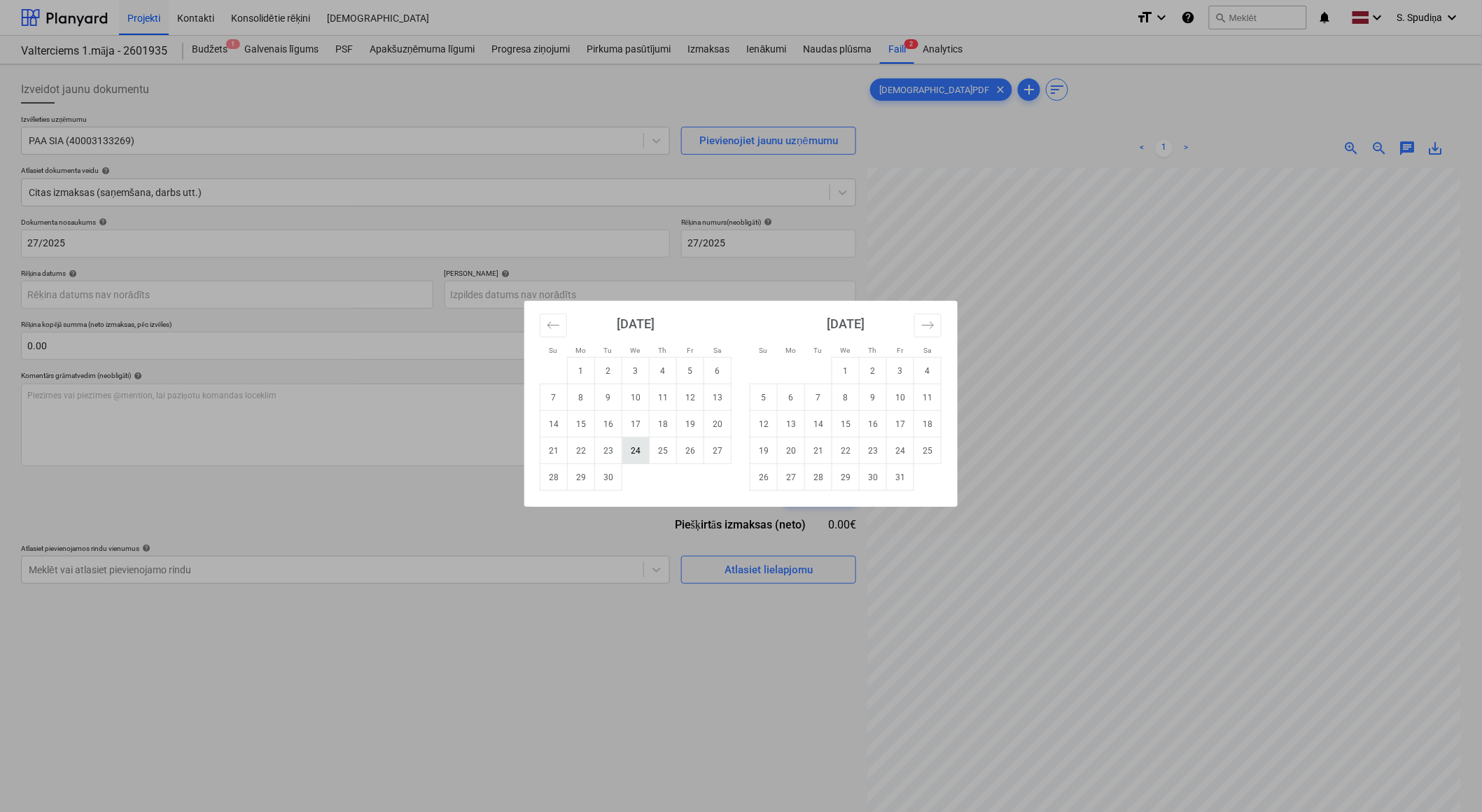
click at [640, 450] on td "24" at bounding box center [636, 451] width 27 height 26
type input "[DATE]"
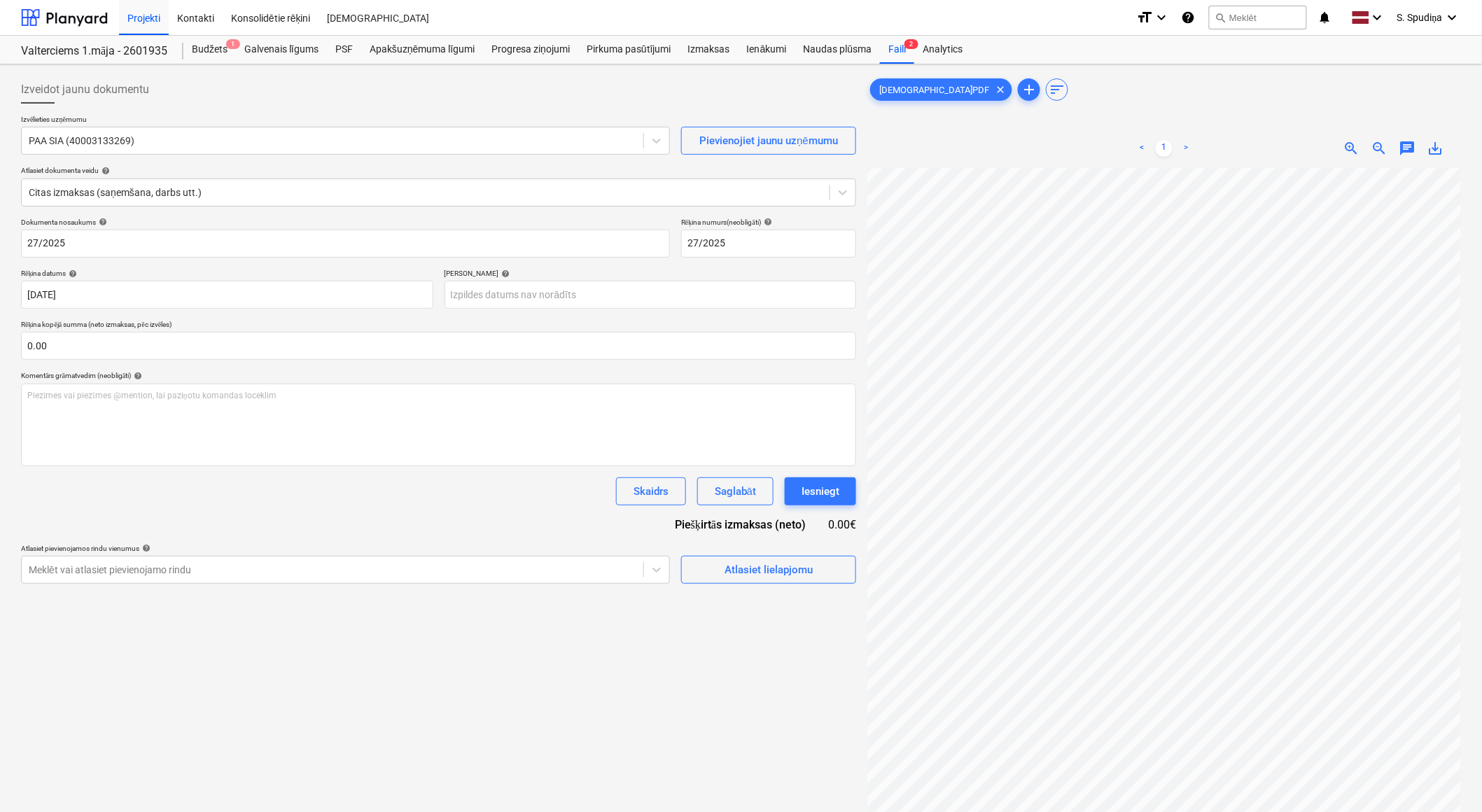
scroll to position [93, 4]
click at [541, 298] on body "Projekti Kontakti Konsolidētie rēķini Iesūtne format_size keyboard_arrow_down h…" at bounding box center [741, 406] width 1482 height 812
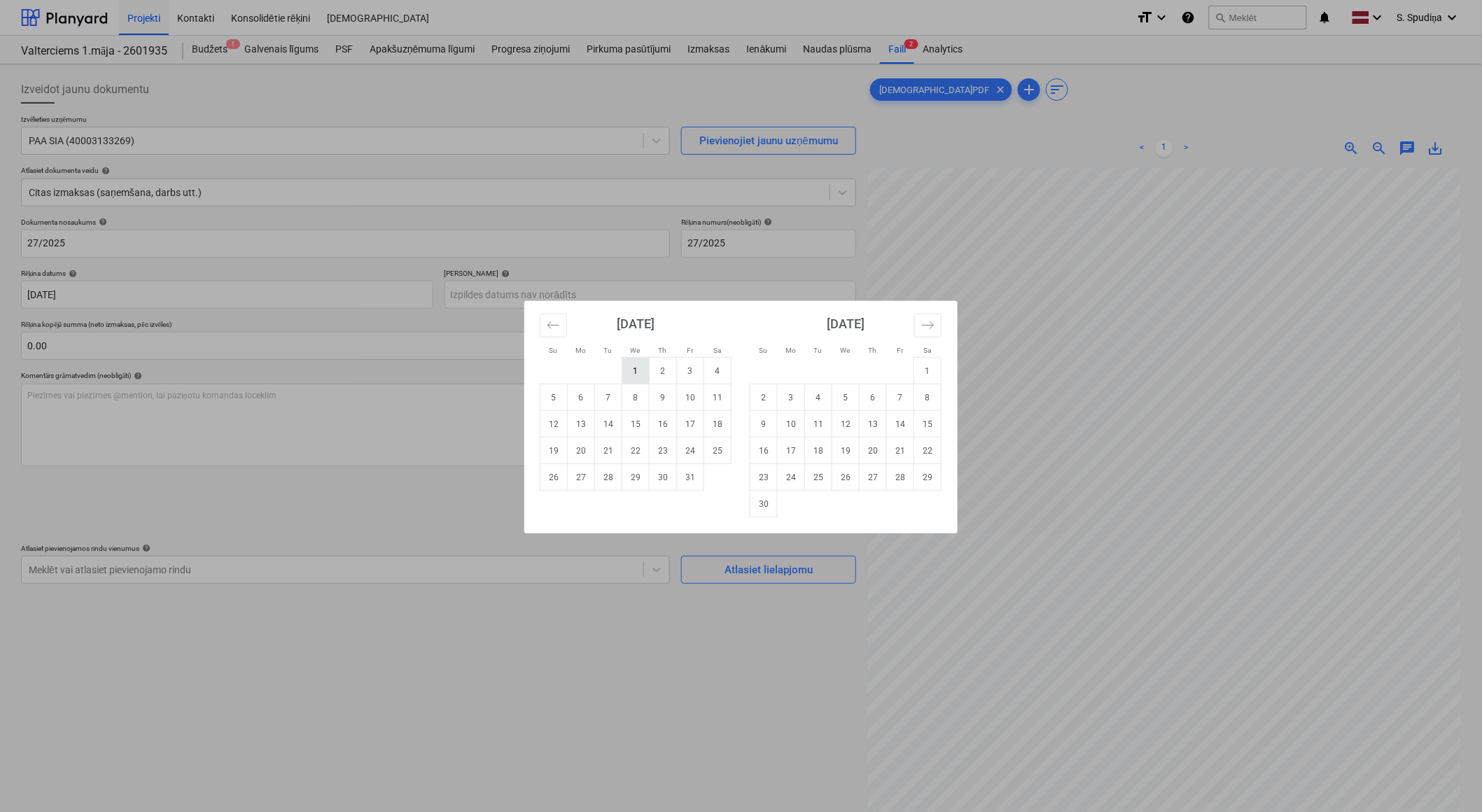
click at [634, 373] on td "1" at bounding box center [636, 371] width 27 height 26
type input "[DATE]"
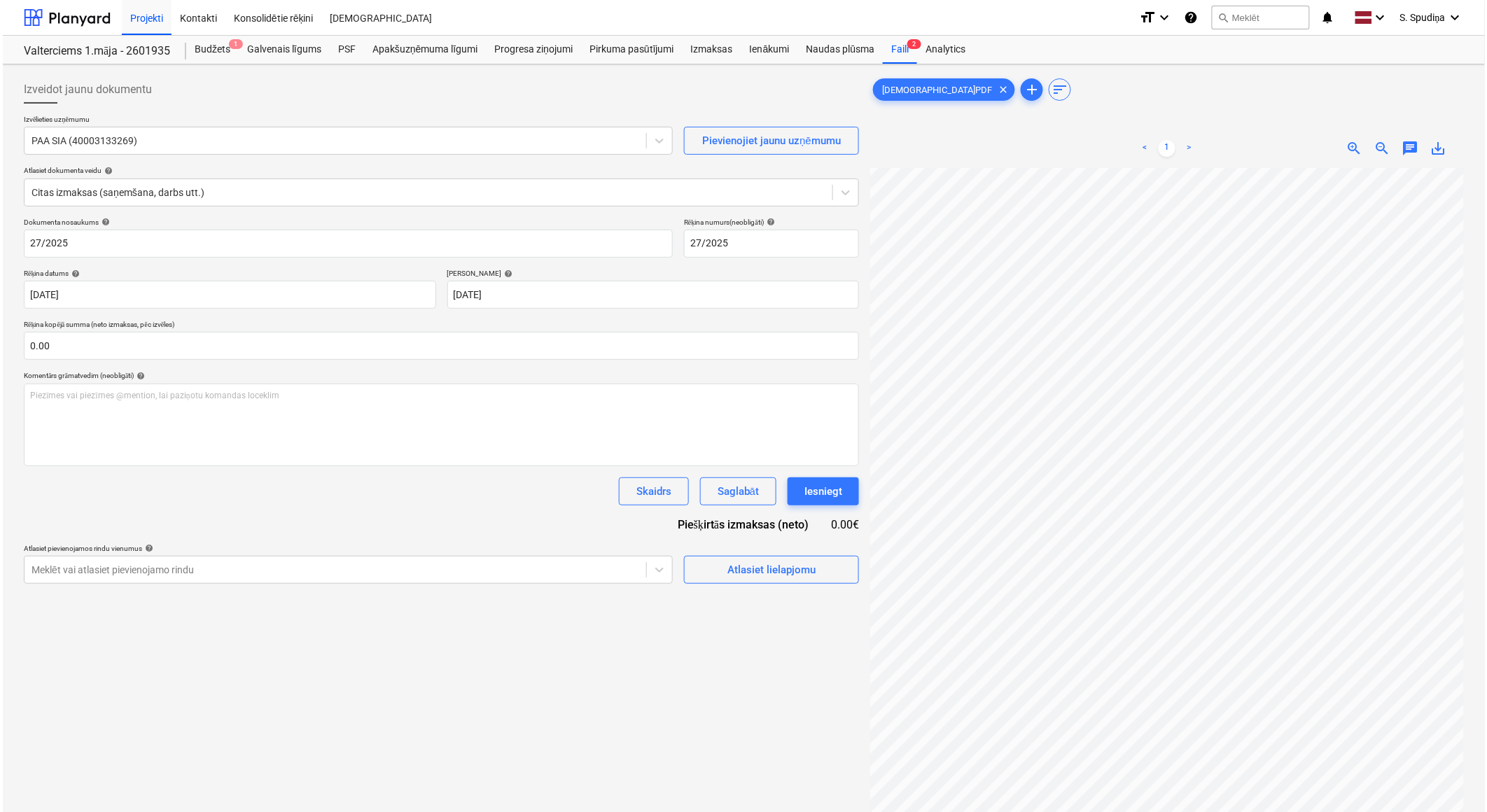
scroll to position [103, 208]
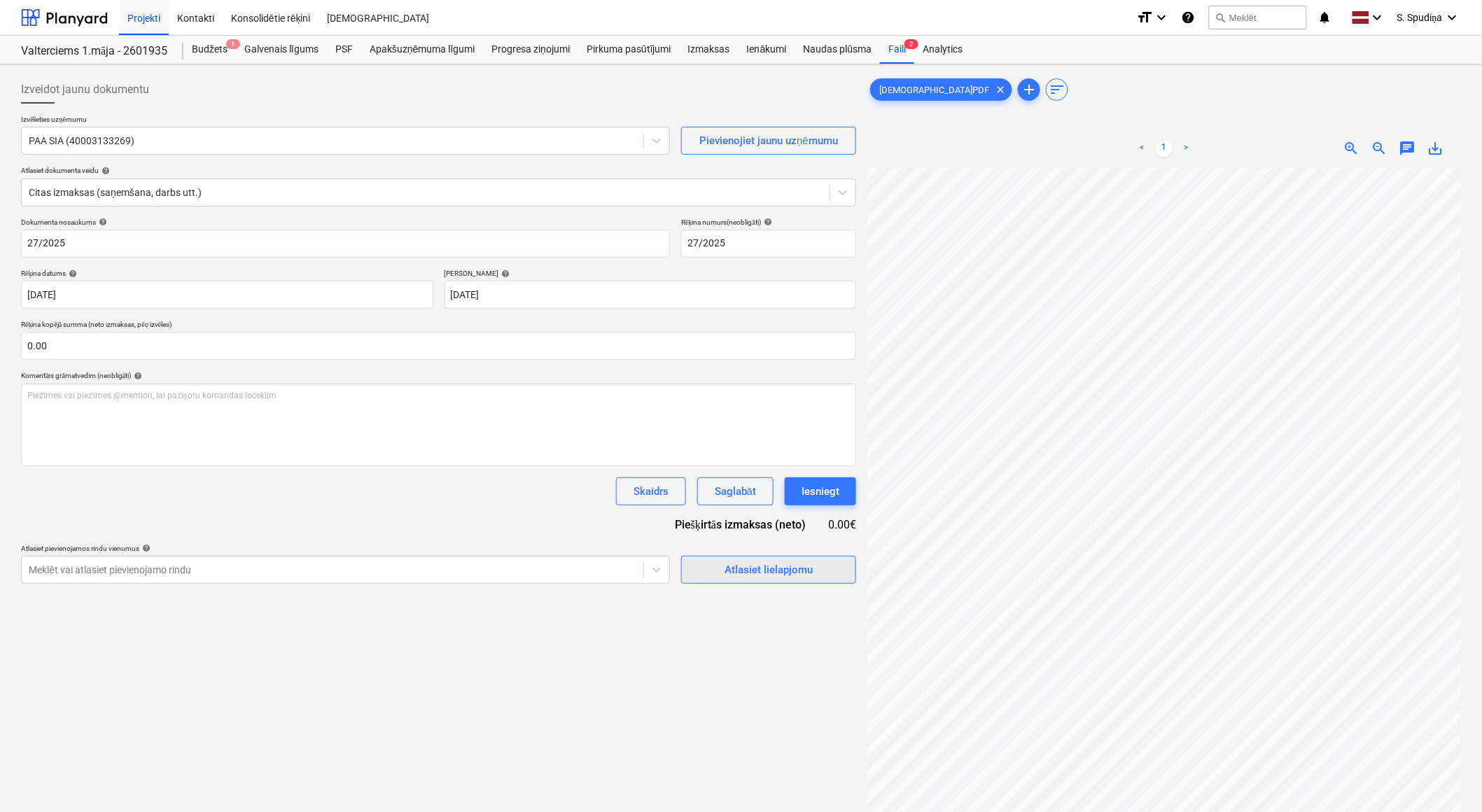
click at [743, 575] on div "Atlasiet lielapjomu" at bounding box center [769, 570] width 88 height 18
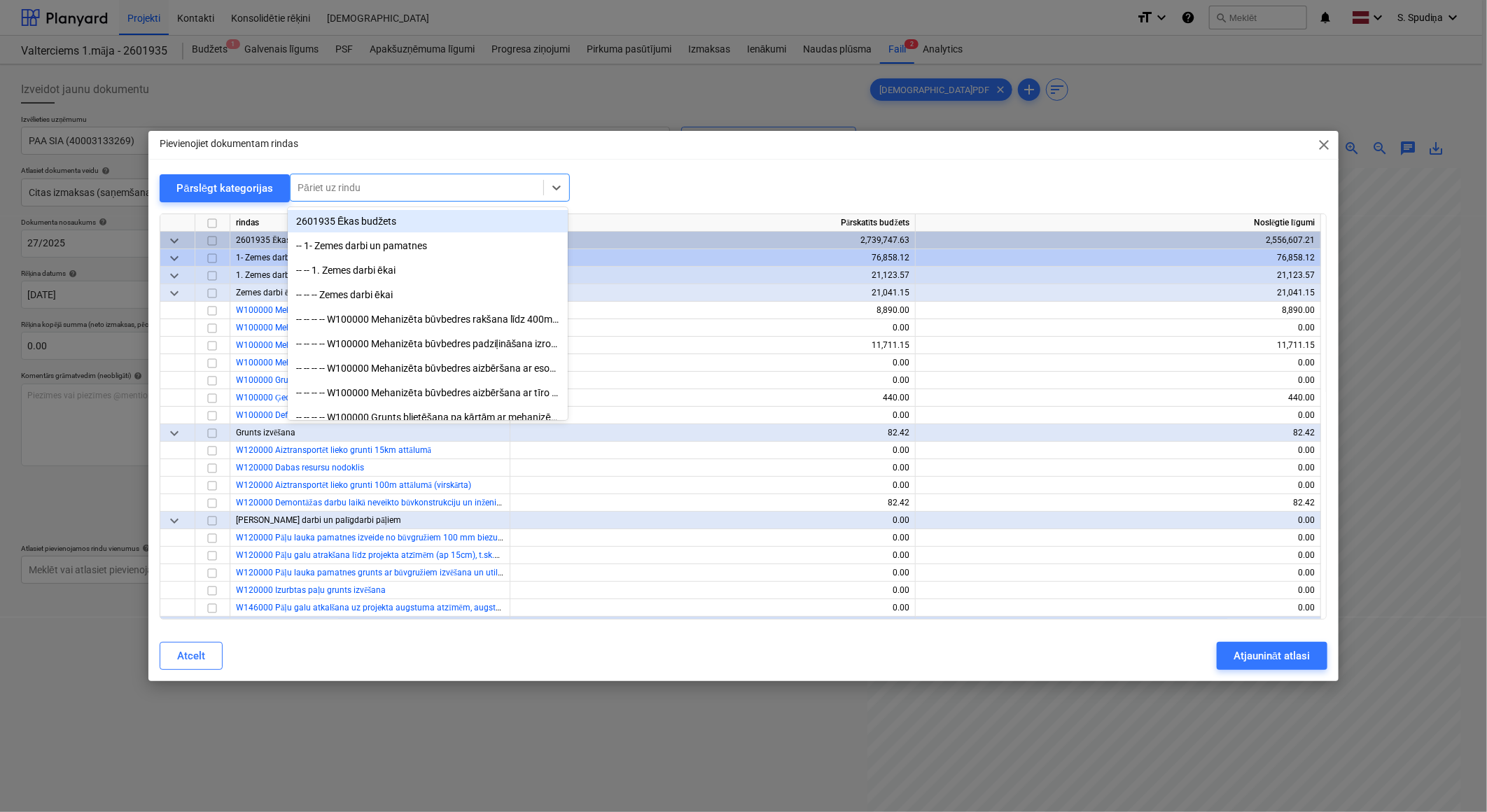
click at [423, 186] on div at bounding box center [417, 187] width 239 height 14
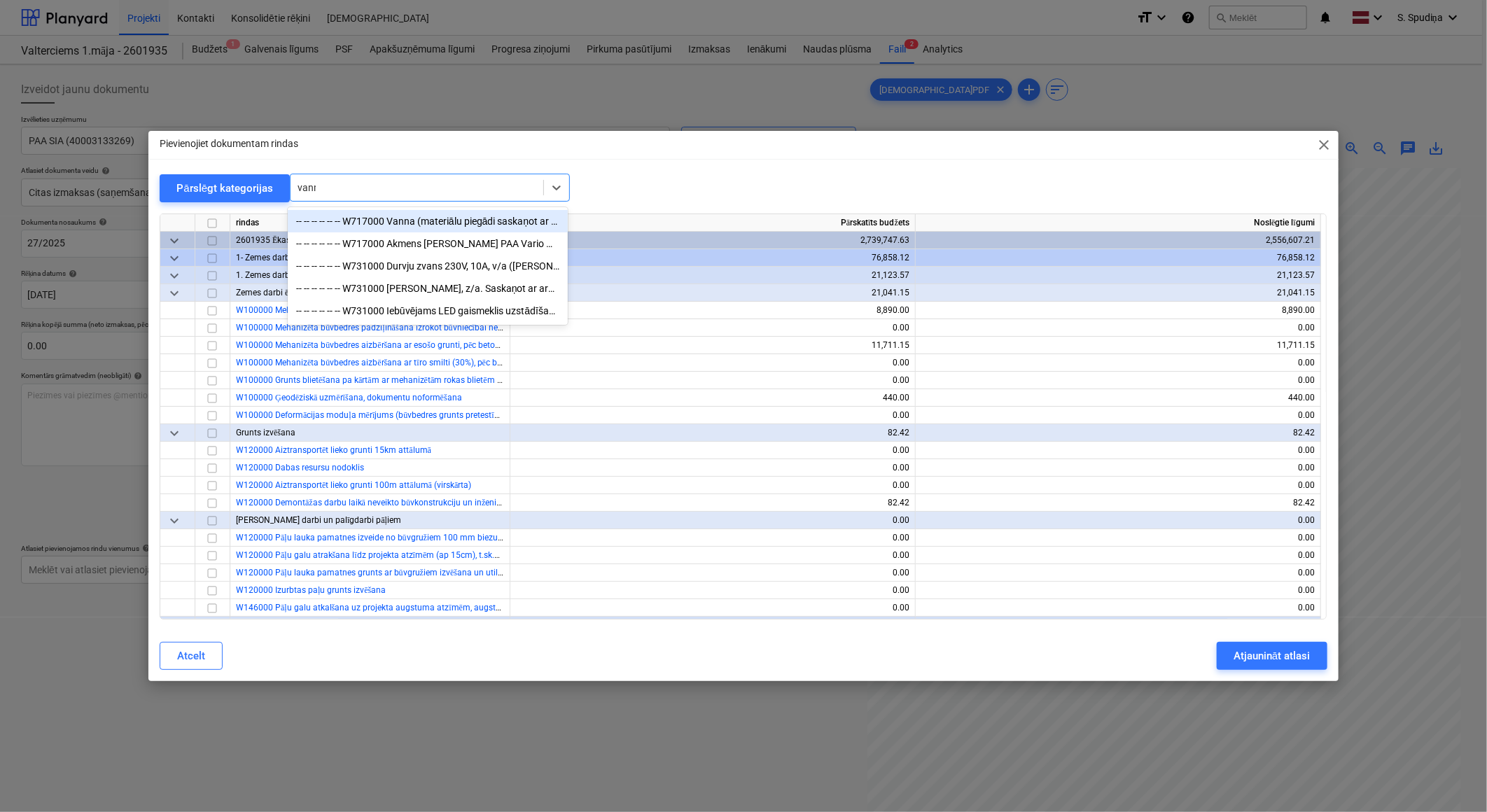
type input "vanna"
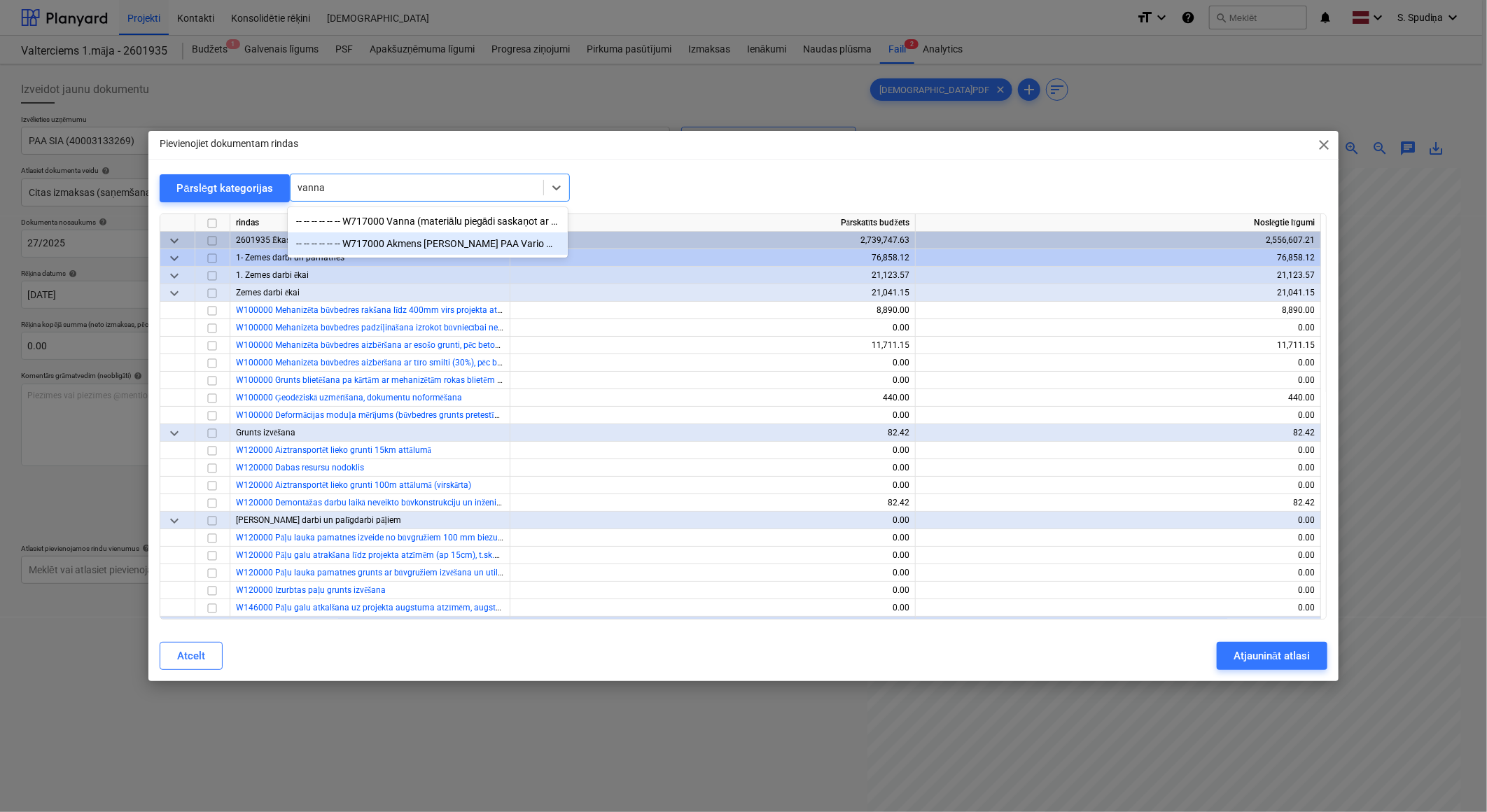
click at [432, 236] on div "-- -- -- -- -- -- W717000 Akmens [PERSON_NAME] PAA Vario M 160x75, komplektā ar…" at bounding box center [428, 244] width 280 height 23
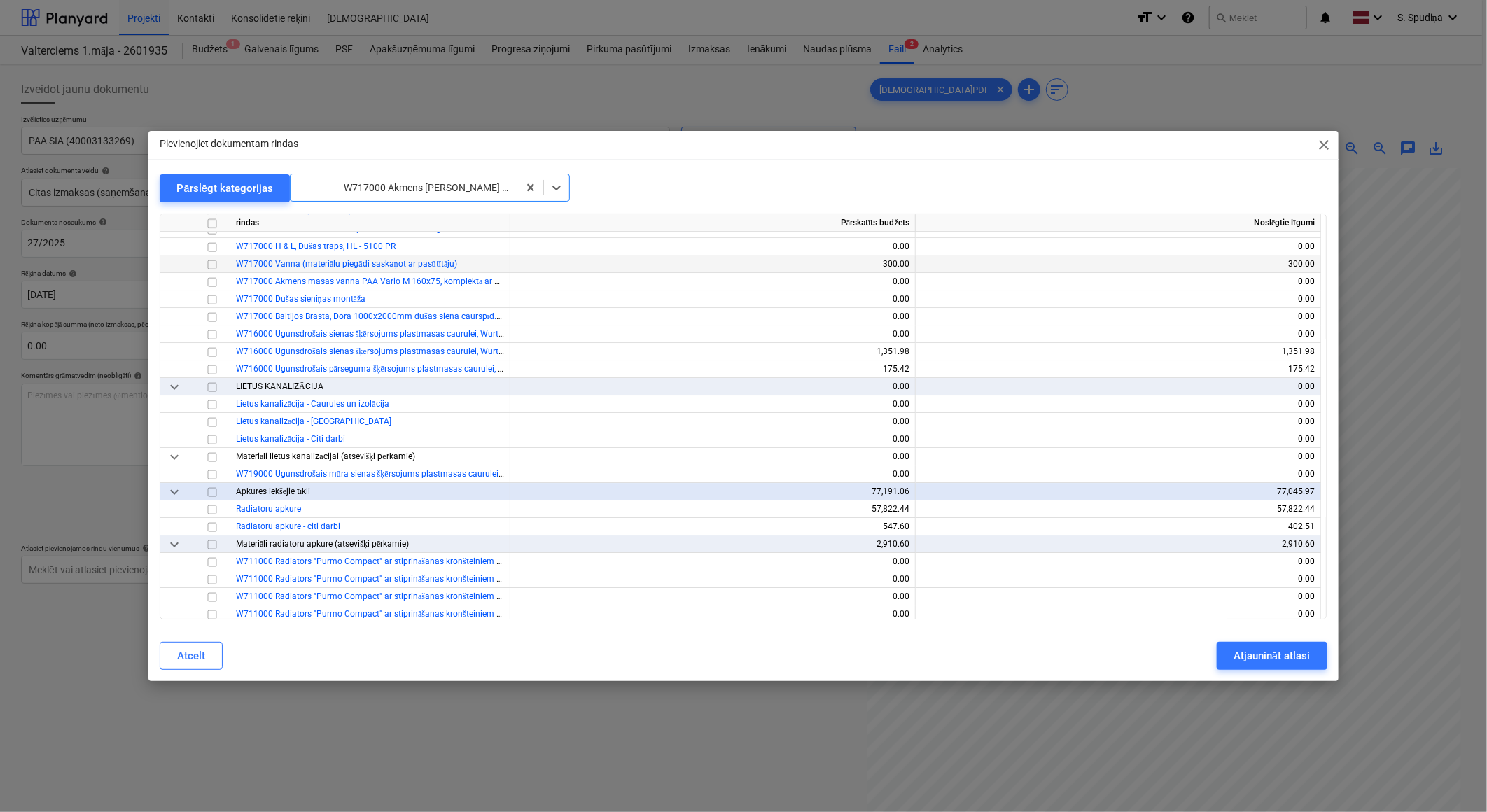
scroll to position [9440, 0]
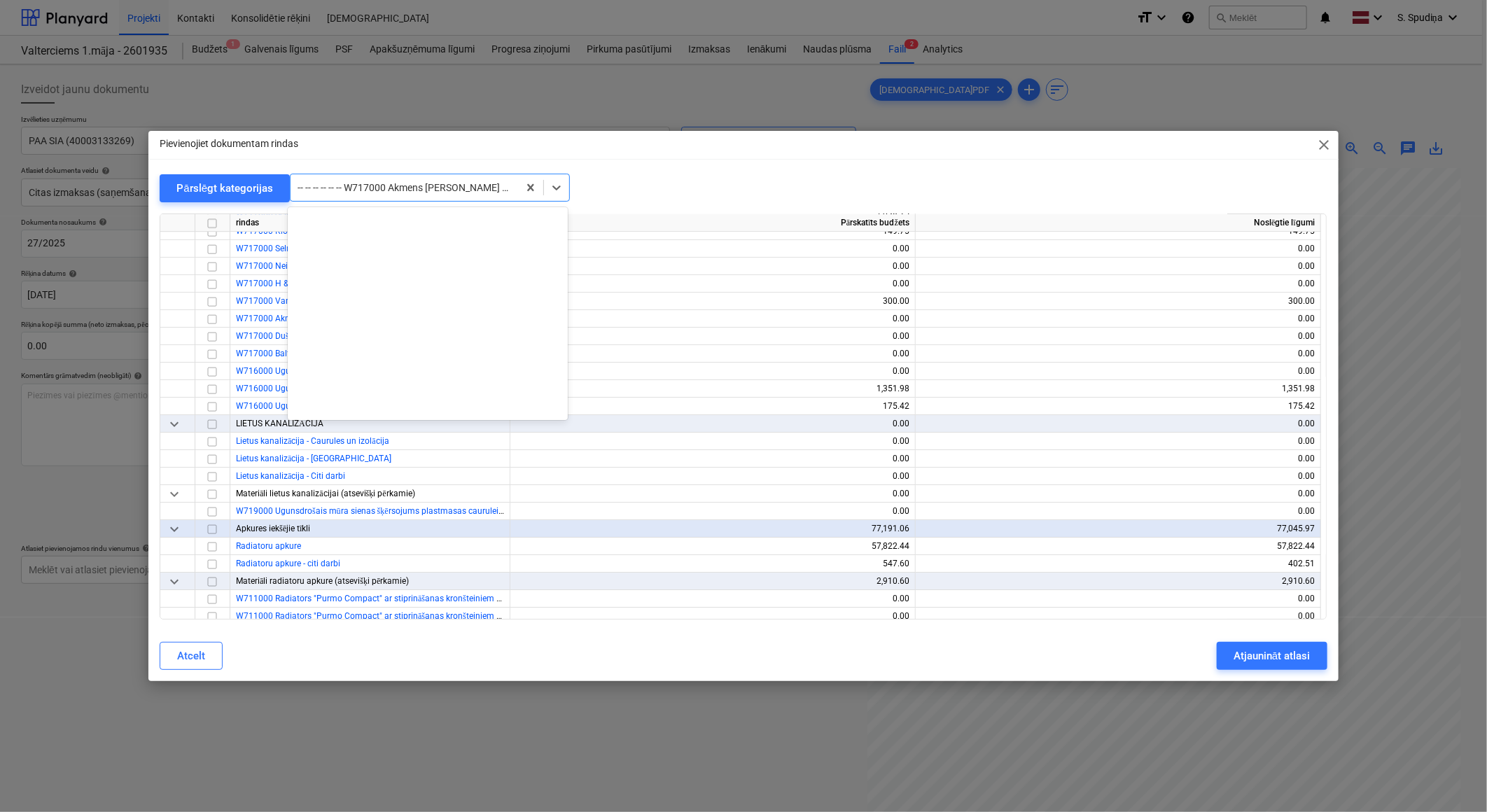
click at [403, 192] on div at bounding box center [404, 187] width 214 height 14
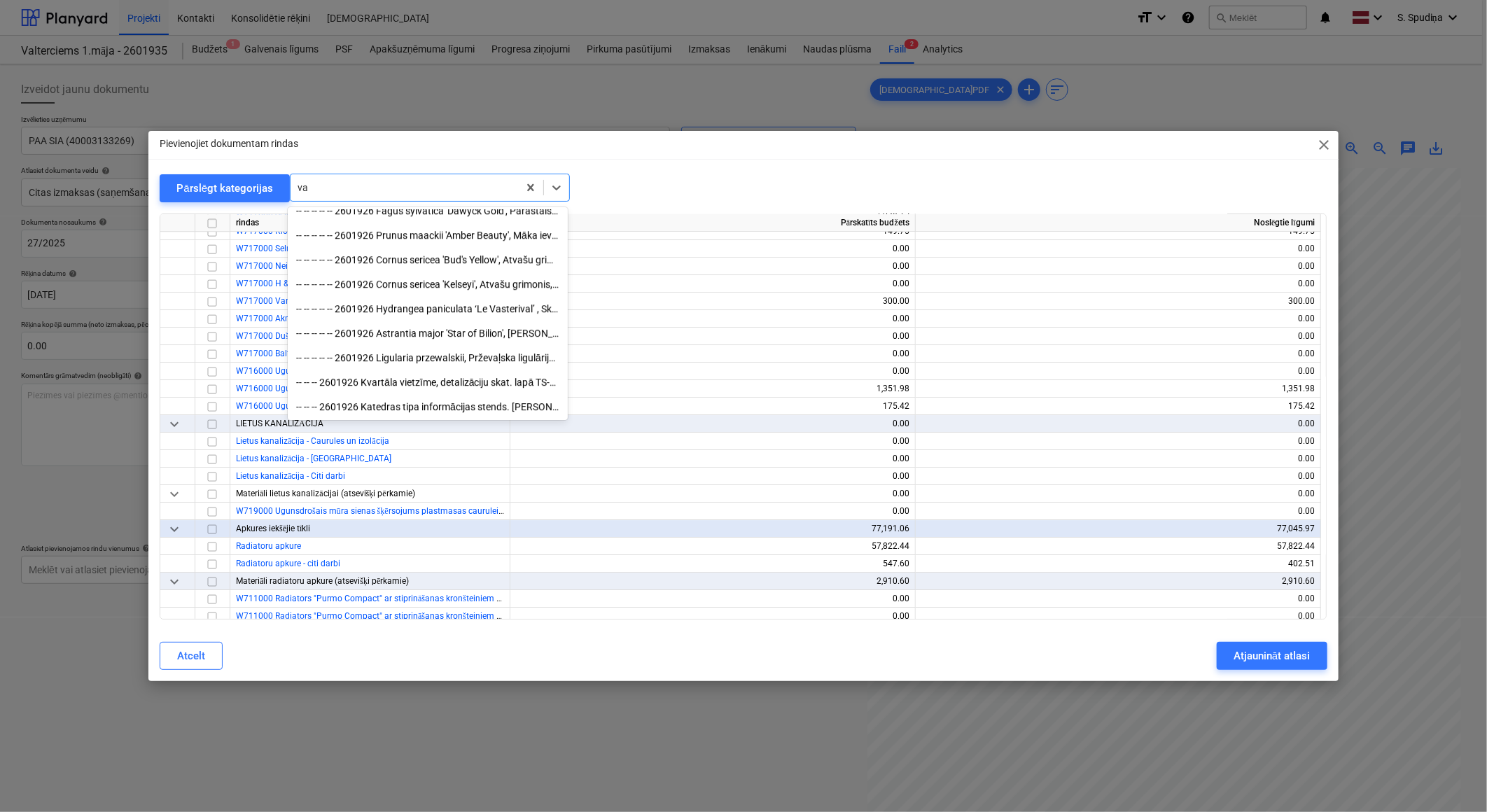
scroll to position [2608, 0]
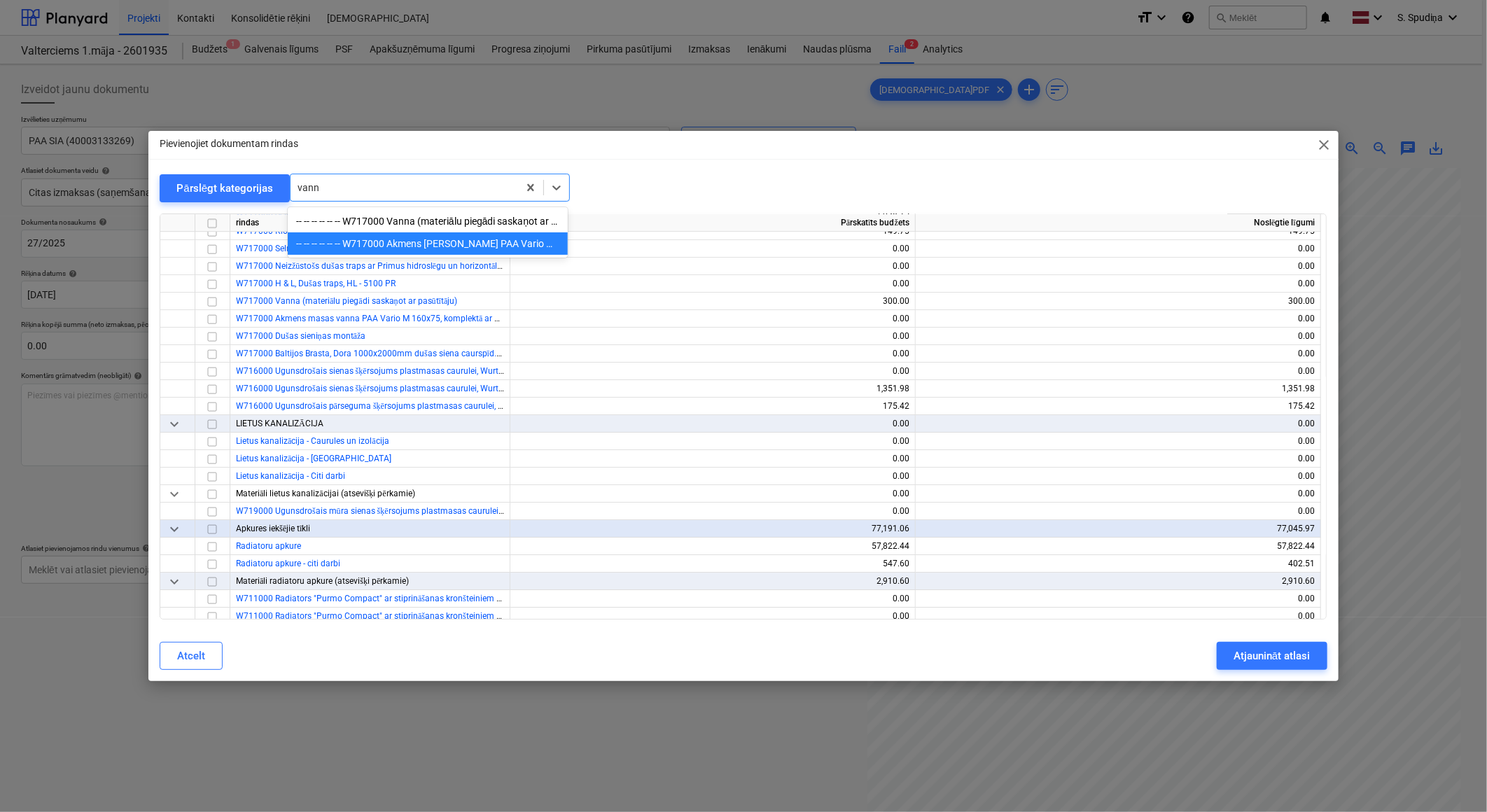
type input "vanna"
click at [420, 225] on div "-- -- -- -- -- -- W717000 Vanna (materiālu piegādi saskaņot ar pasūtītāju)" at bounding box center [428, 221] width 280 height 23
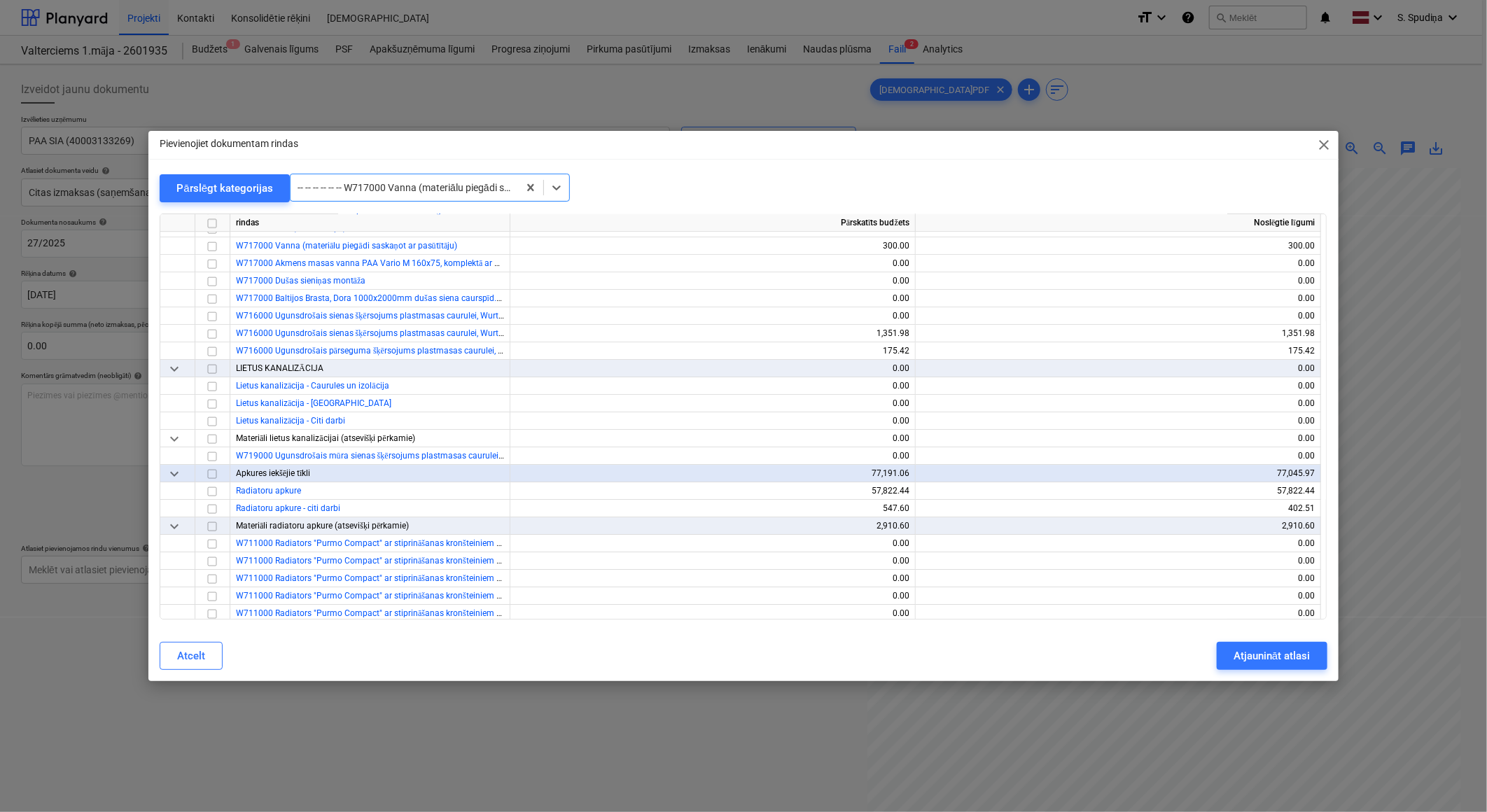
scroll to position [9502, 0]
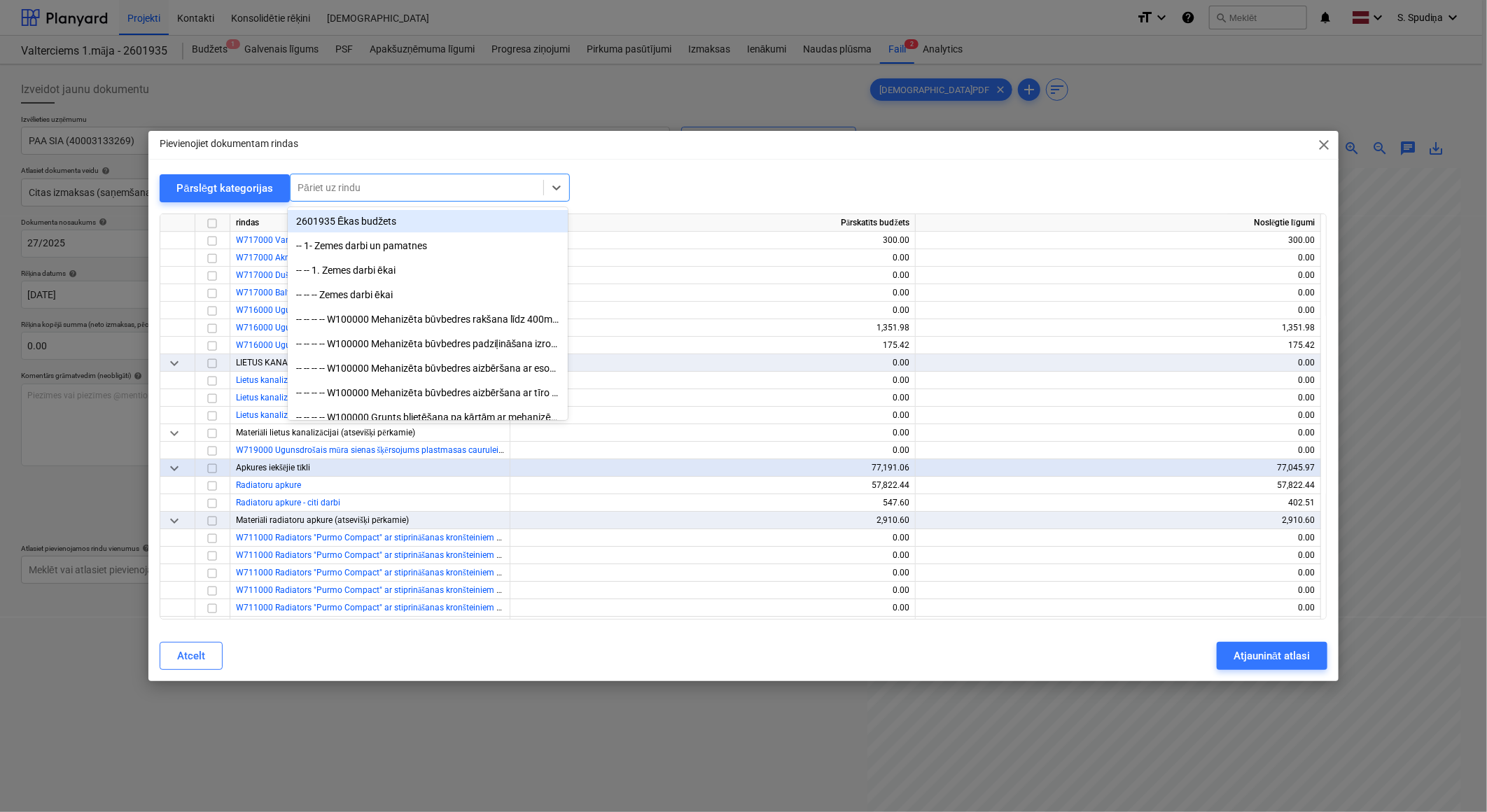
click at [420, 192] on div at bounding box center [417, 187] width 239 height 14
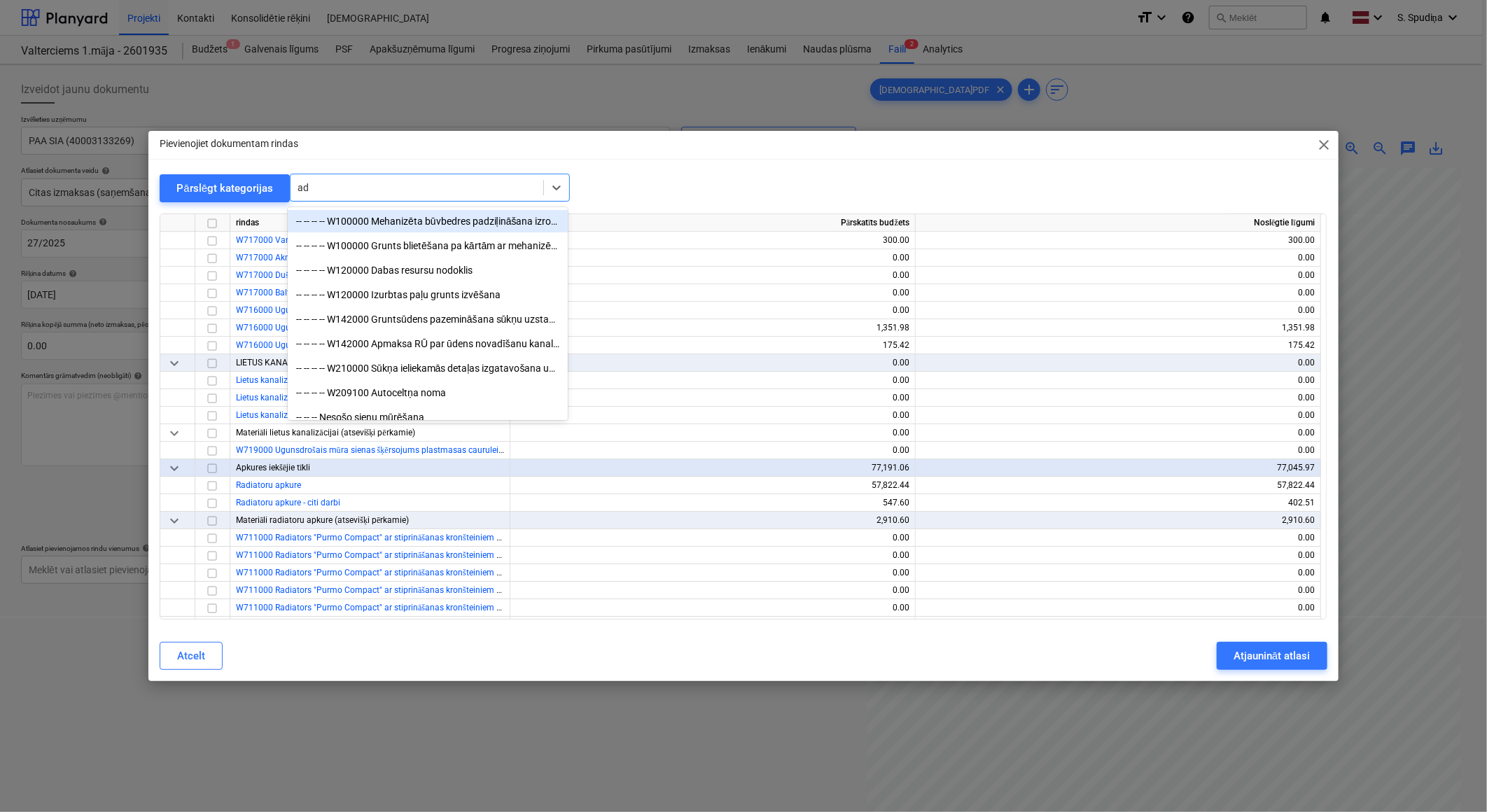
type input "add"
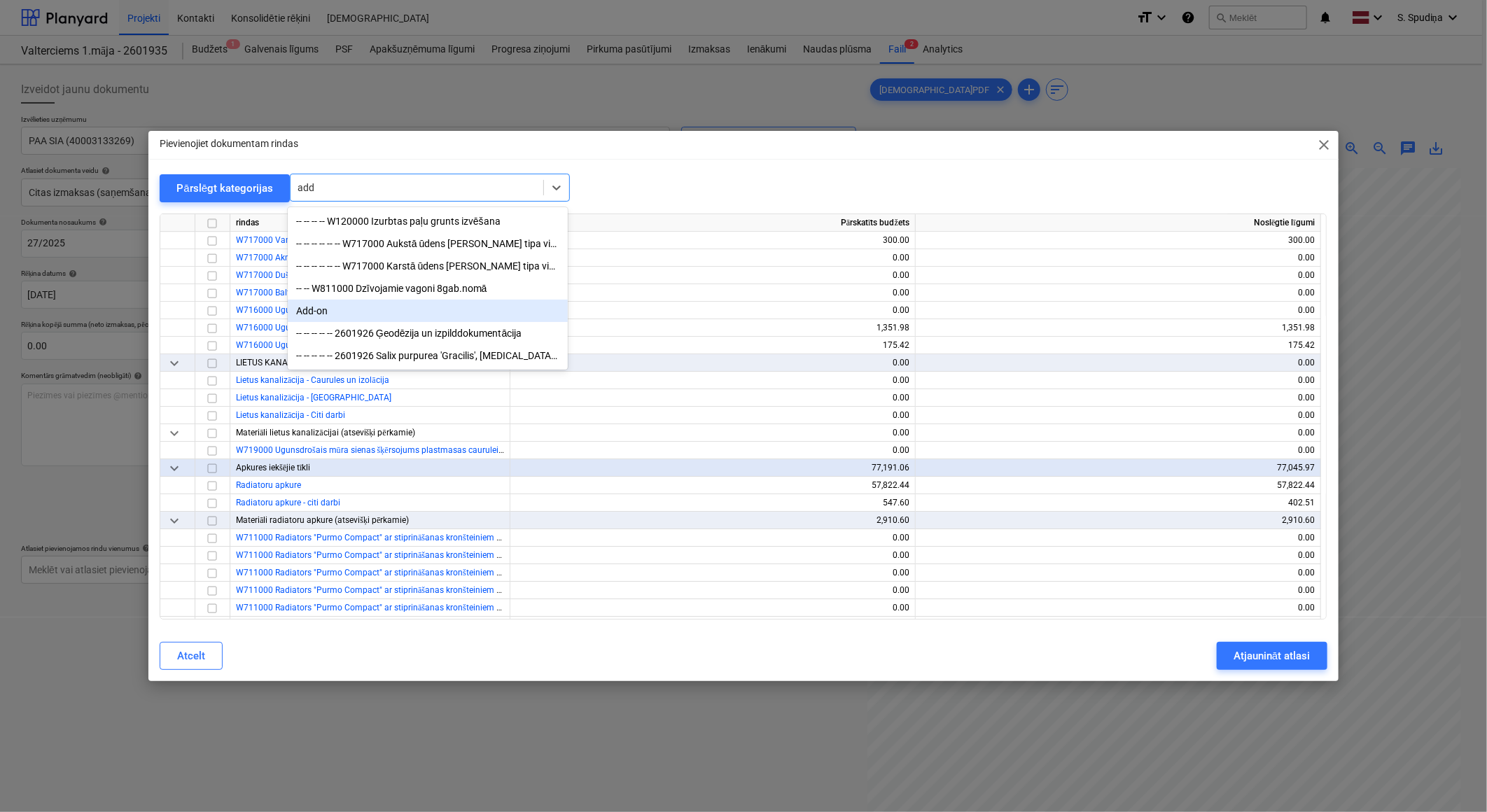
click at [383, 312] on div "Add-on" at bounding box center [428, 311] width 280 height 23
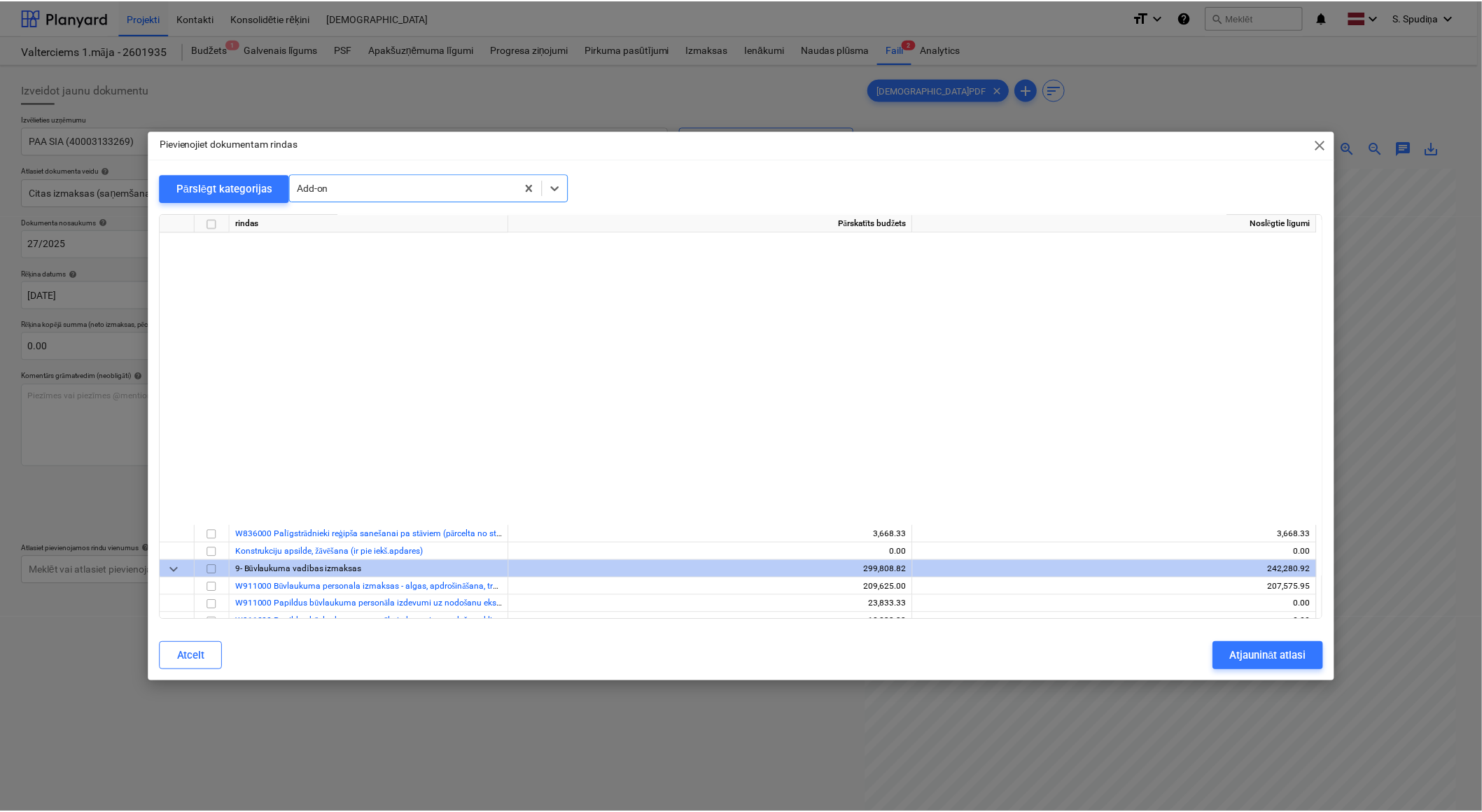
scroll to position [13001, 0]
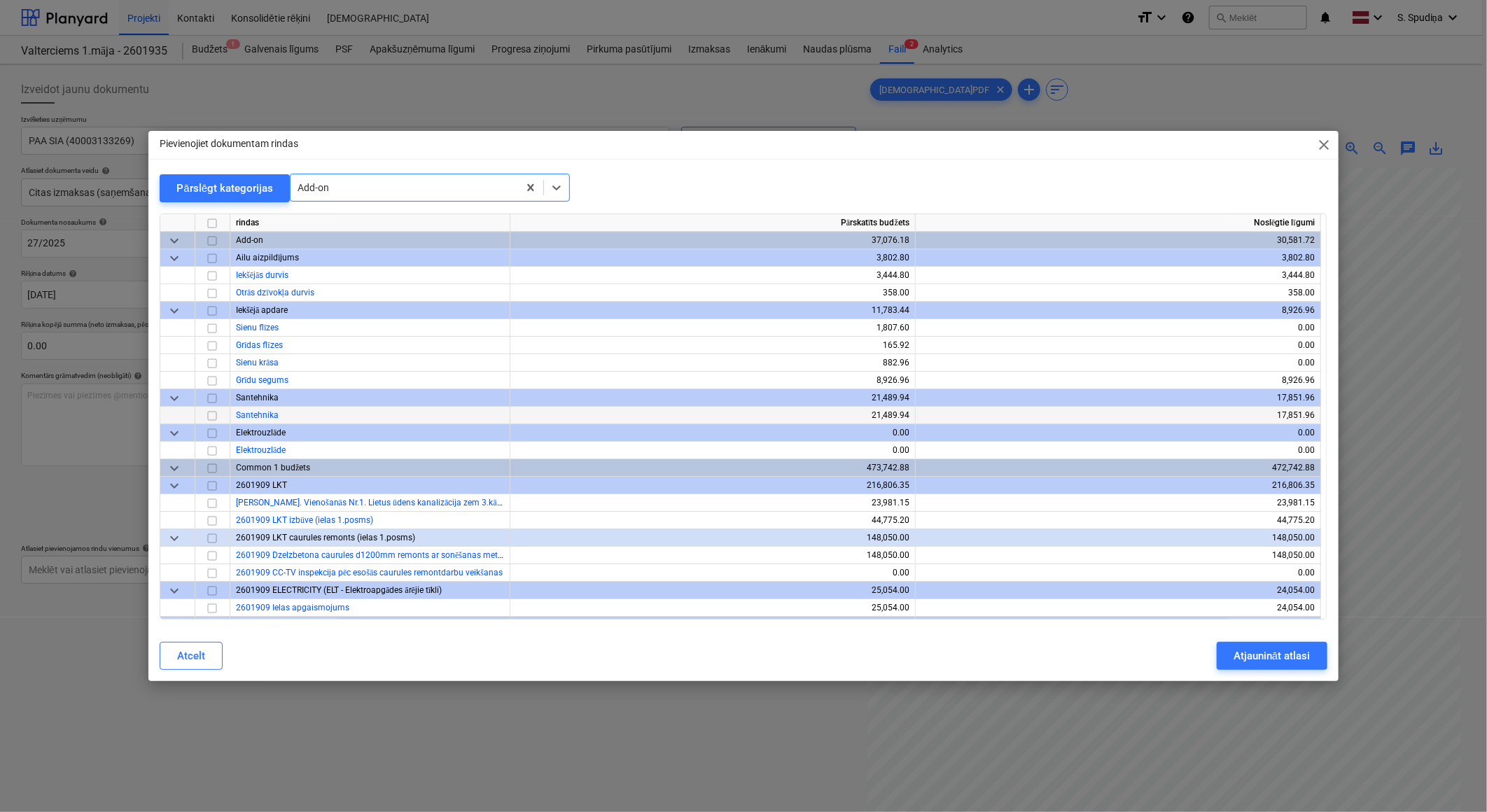
click at [215, 415] on input "checkbox" at bounding box center [212, 416] width 17 height 17
click at [1282, 659] on div "Atjaunināt atlasi" at bounding box center [1271, 655] width 76 height 18
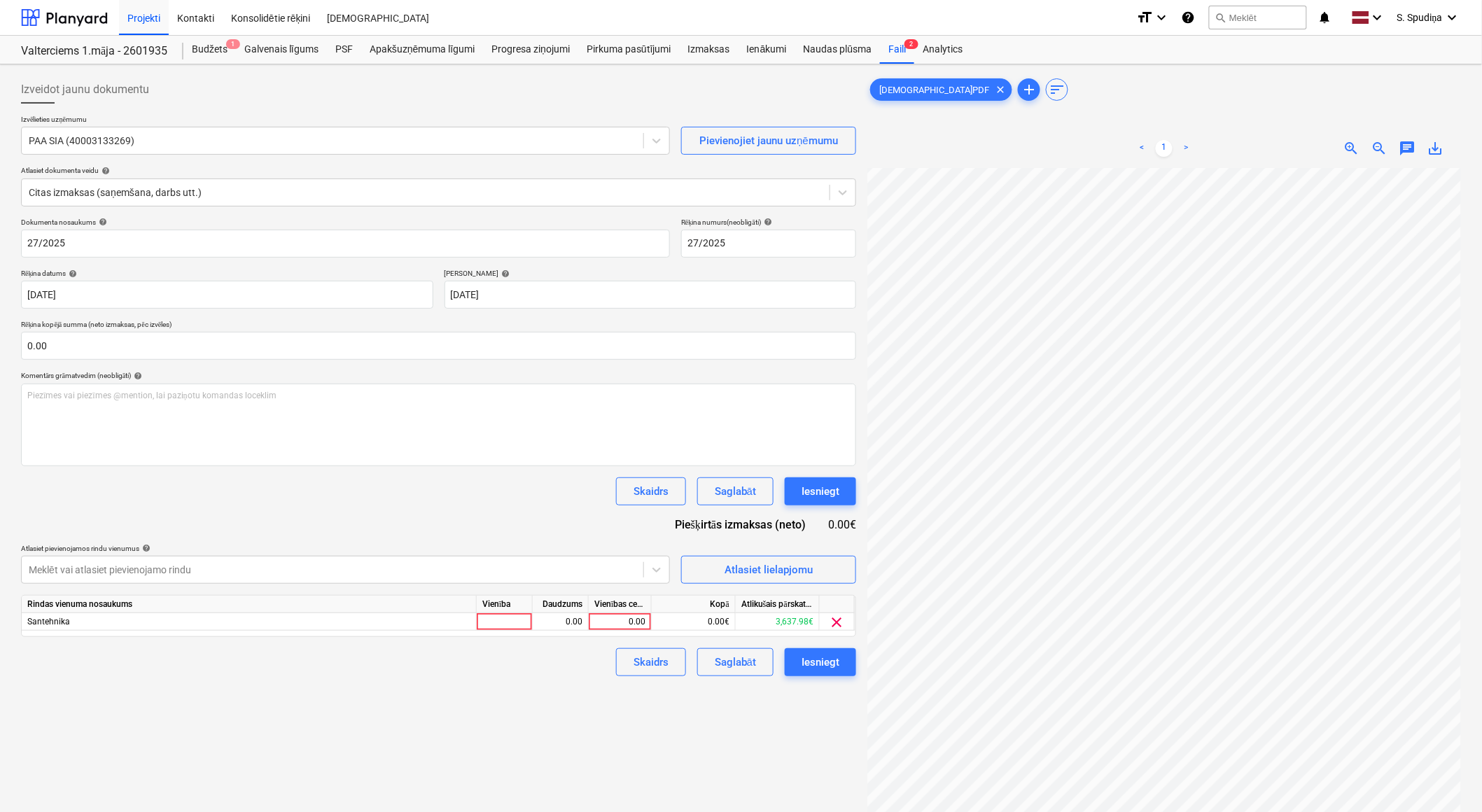
scroll to position [117, 351]
click at [843, 589] on div "Izveidot jaunu dokumentu Izvēlieties uzņēmumu PAA SIA (40003133269) Pievienojie…" at bounding box center [741, 508] width 1451 height 876
click at [636, 625] on div "0.00" at bounding box center [620, 622] width 51 height 18
type input "9"
type input "75"
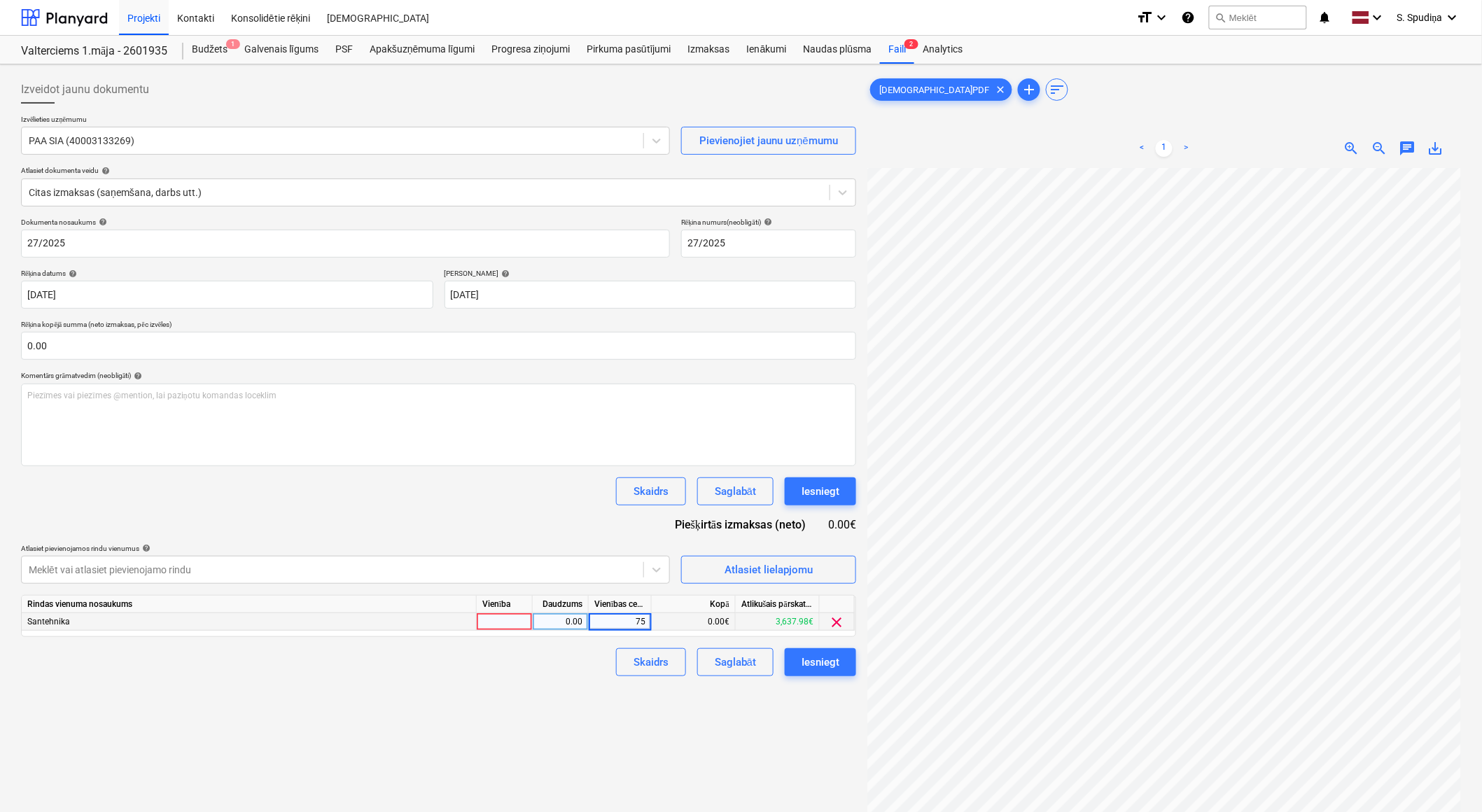
scroll to position [129, 165]
click at [1482, 588] on html "Projekti Kontakti Konsolidētie rēķini Iesūtne format_size keyboard_arrow_down h…" at bounding box center [741, 406] width 1482 height 812
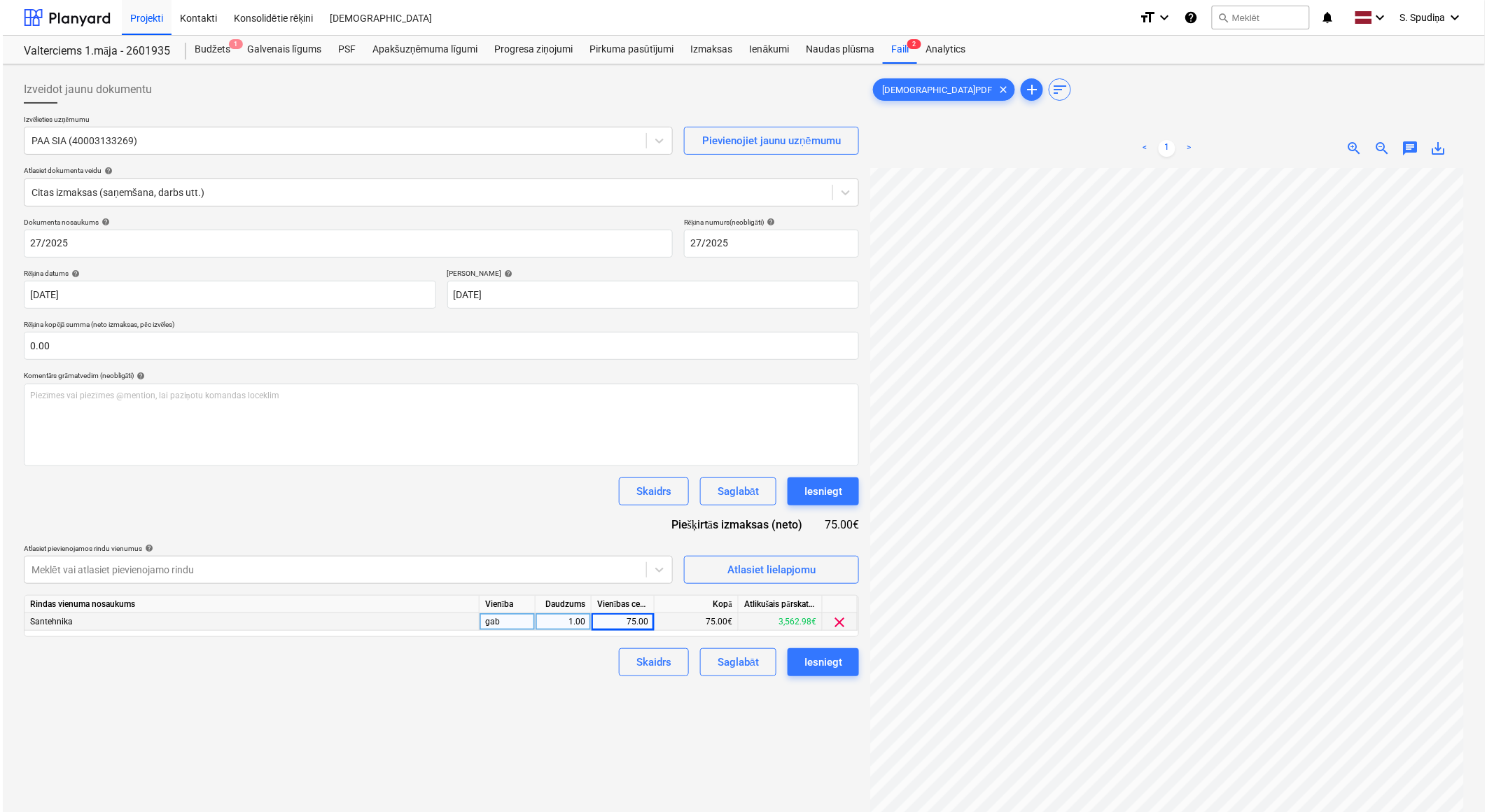
scroll to position [178, 276]
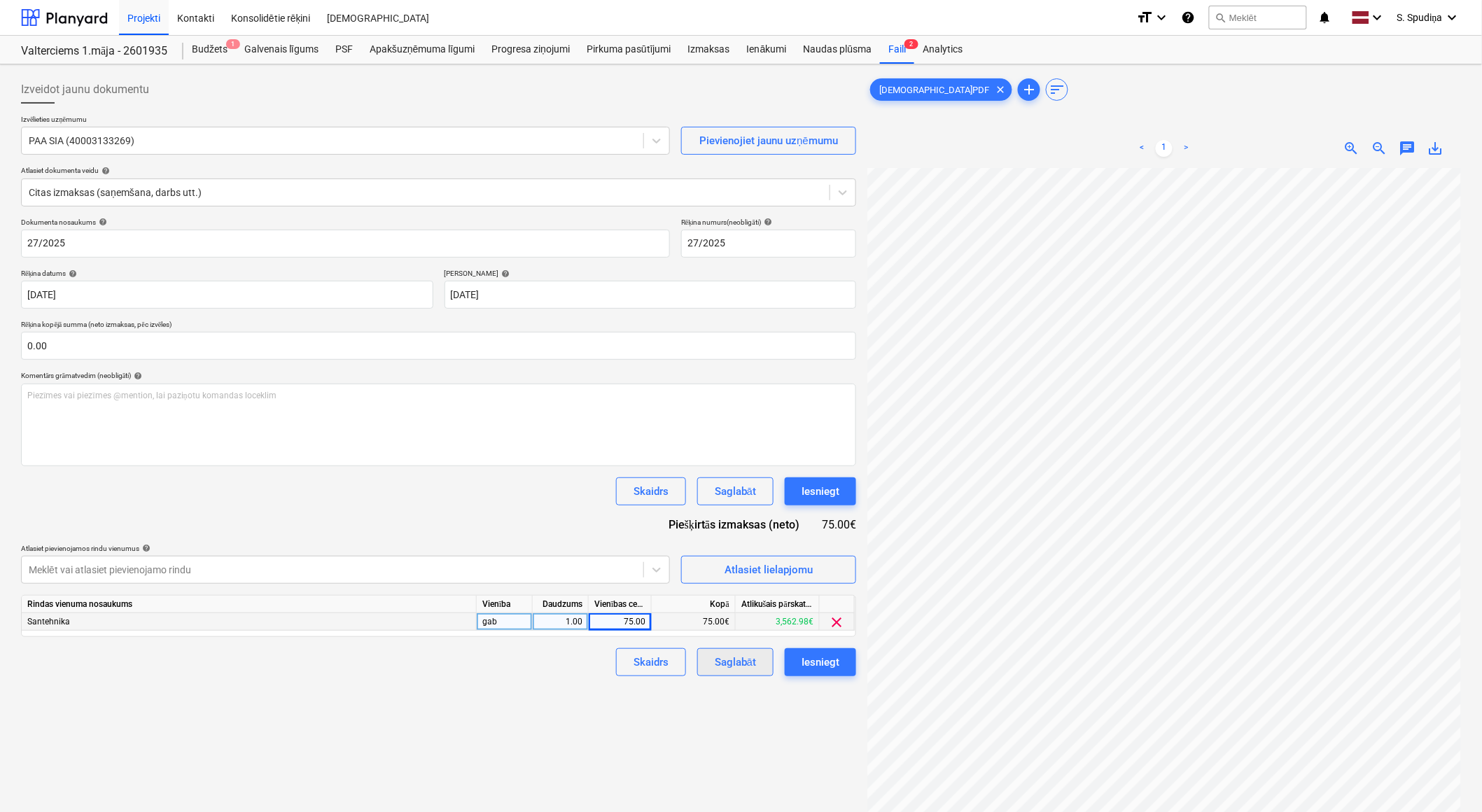
click at [734, 659] on div "Saglabāt" at bounding box center [735, 662] width 41 height 18
